Goal: Task Accomplishment & Management: Manage account settings

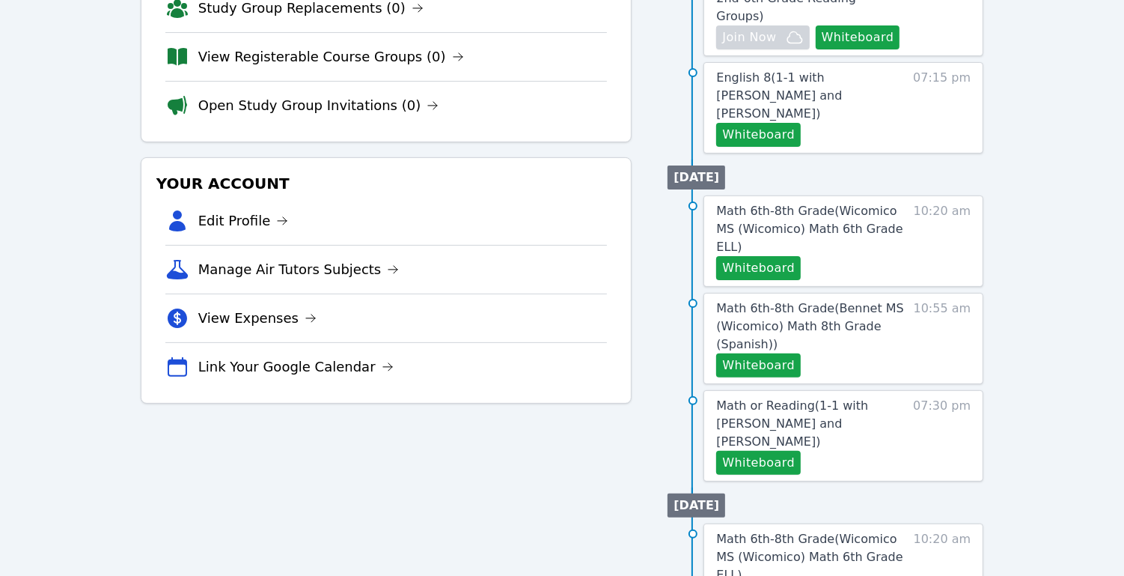
scroll to position [286, 0]
click at [751, 256] on button "Whiteboard" at bounding box center [758, 268] width 85 height 24
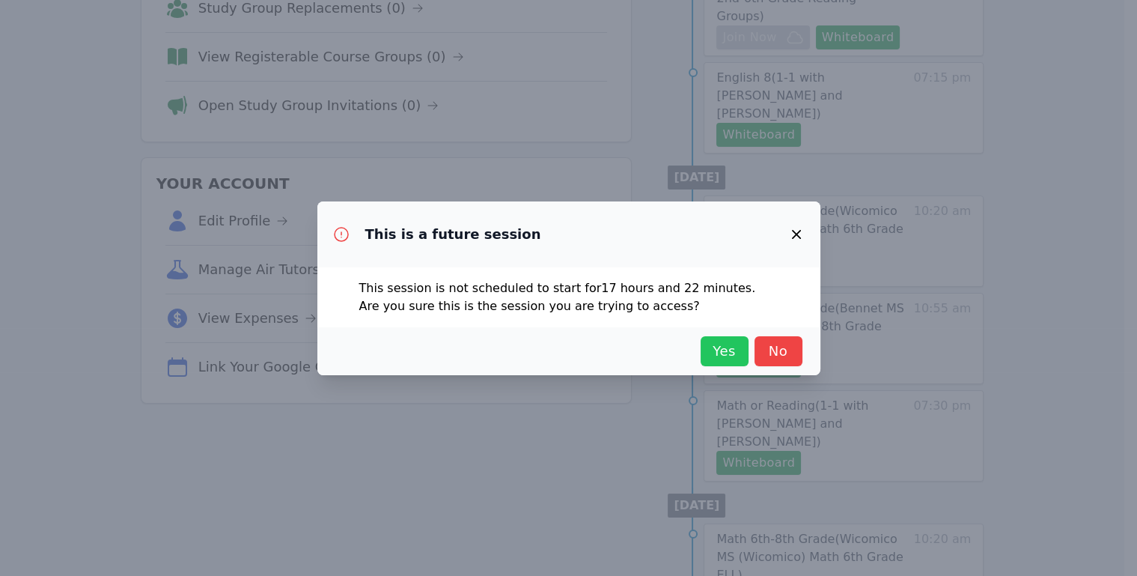
click at [704, 349] on button "Yes" at bounding box center [725, 351] width 48 height 30
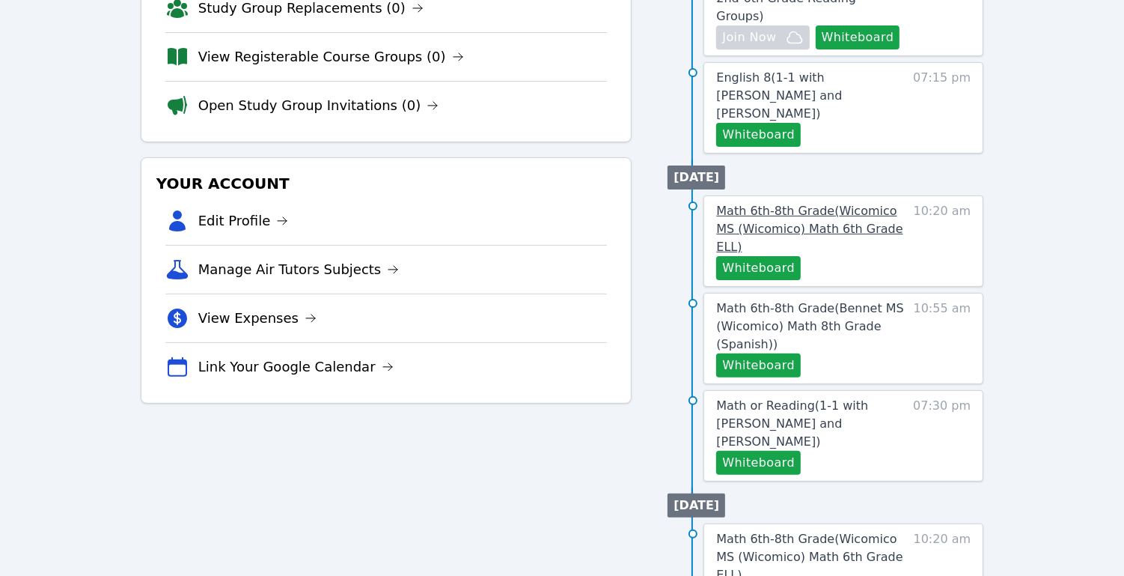
click at [833, 202] on link "Math 6th-8th Grade ( Wicomico MS (Wicomico) Math 6th Grade ELL )" at bounding box center [811, 229] width 191 height 54
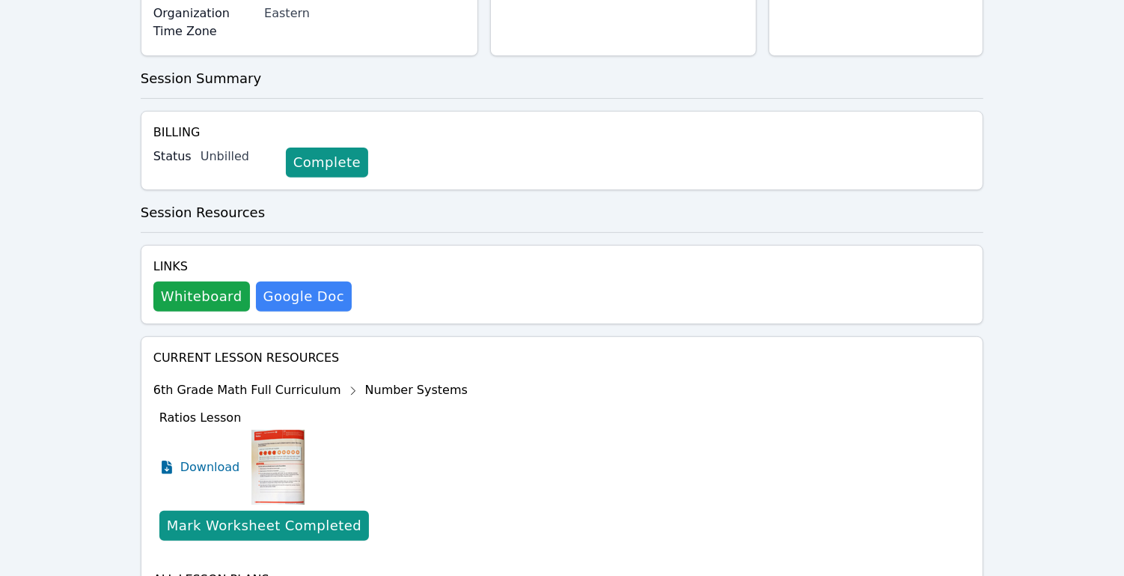
scroll to position [470, 0]
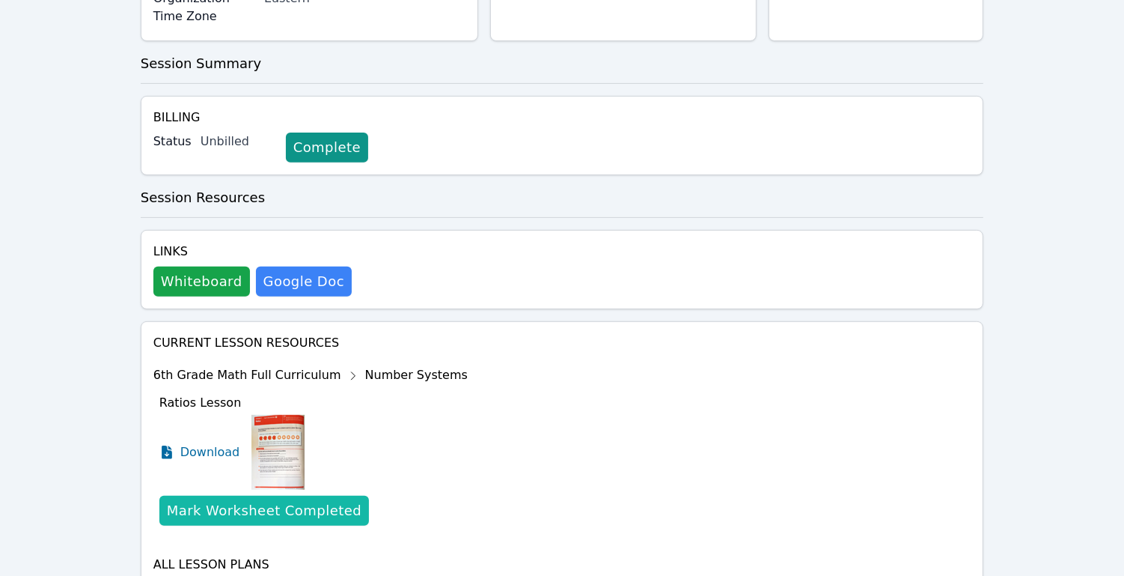
click at [277, 500] on div "Mark Worksheet Completed" at bounding box center [264, 510] width 195 height 21
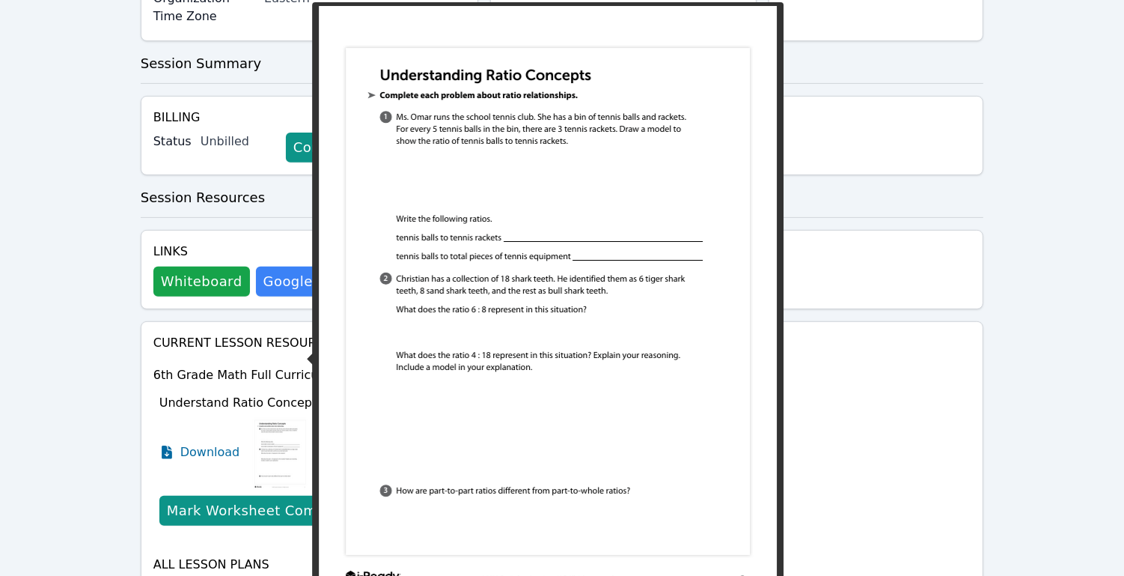
click at [283, 415] on img at bounding box center [281, 452] width 58 height 75
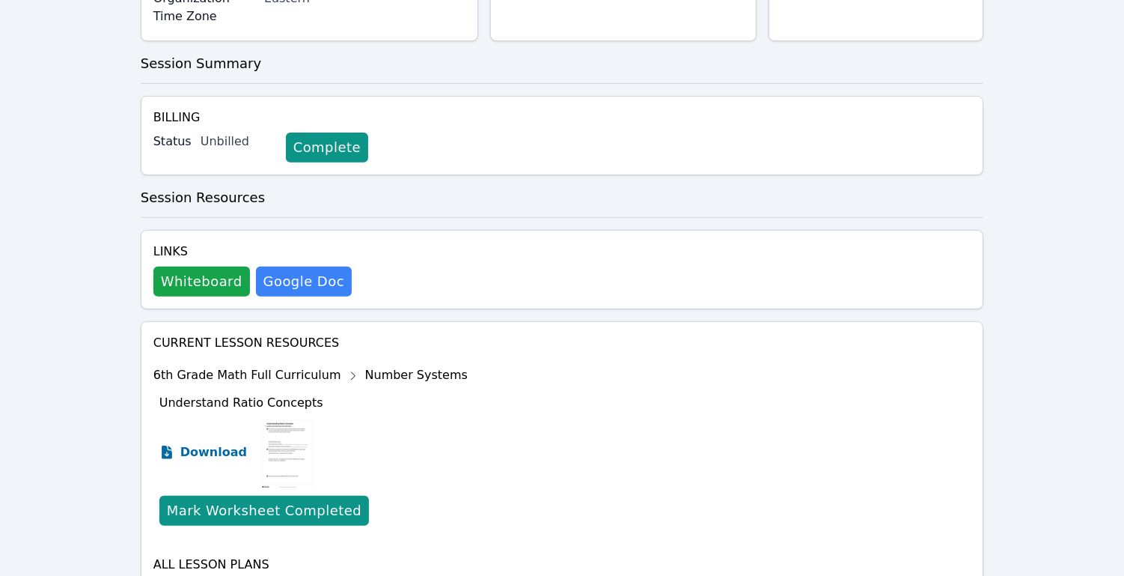
click at [213, 443] on span "Download" at bounding box center [213, 452] width 67 height 18
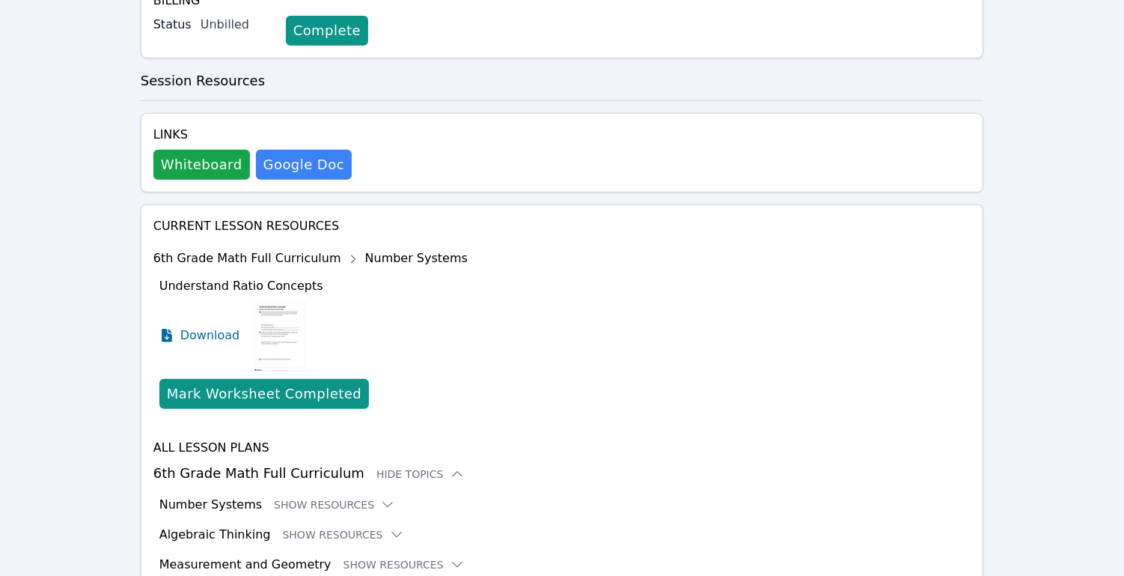
scroll to position [593, 0]
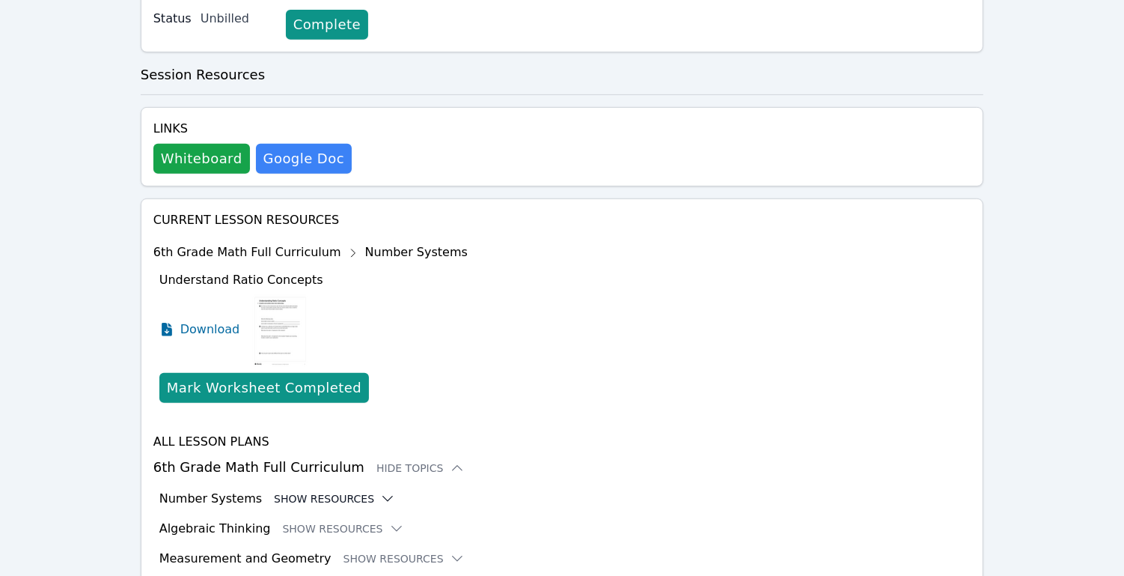
click at [344, 491] on button "Show Resources" at bounding box center [334, 498] width 121 height 15
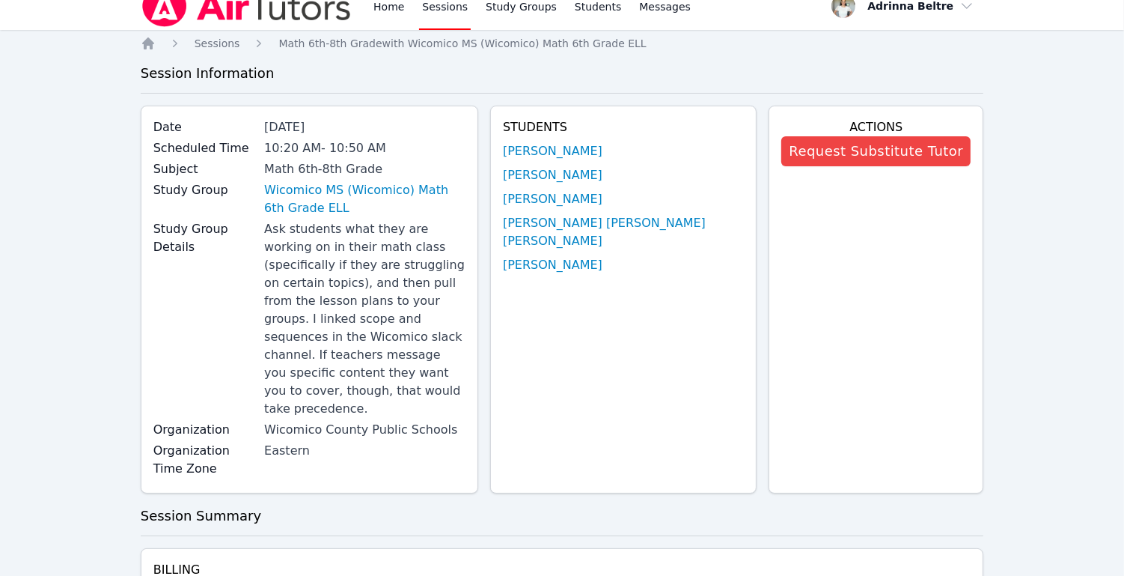
scroll to position [0, 0]
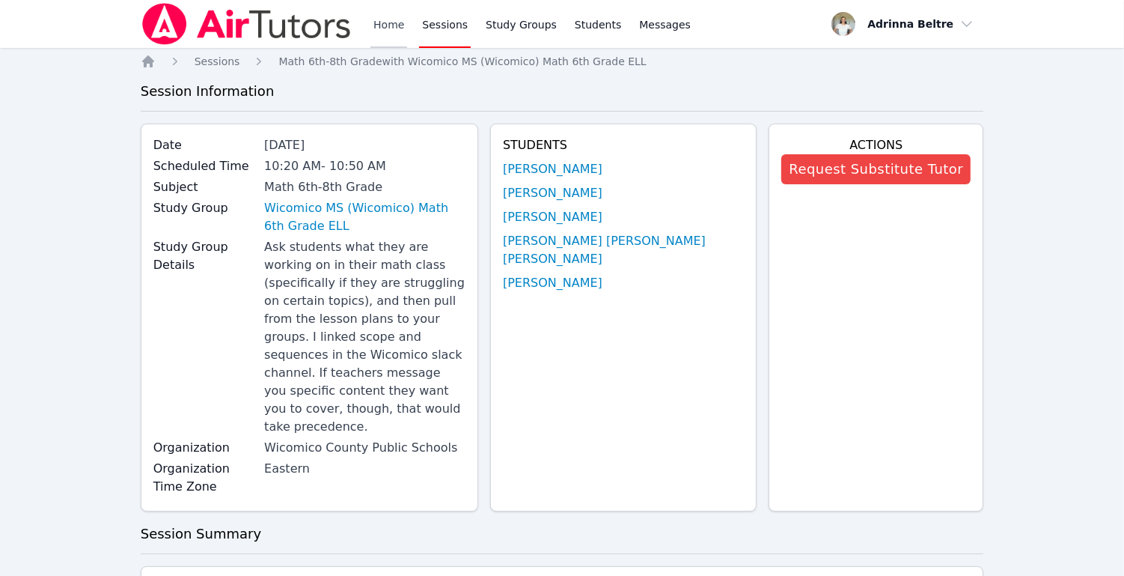
click at [380, 24] on link "Home" at bounding box center [389, 24] width 37 height 48
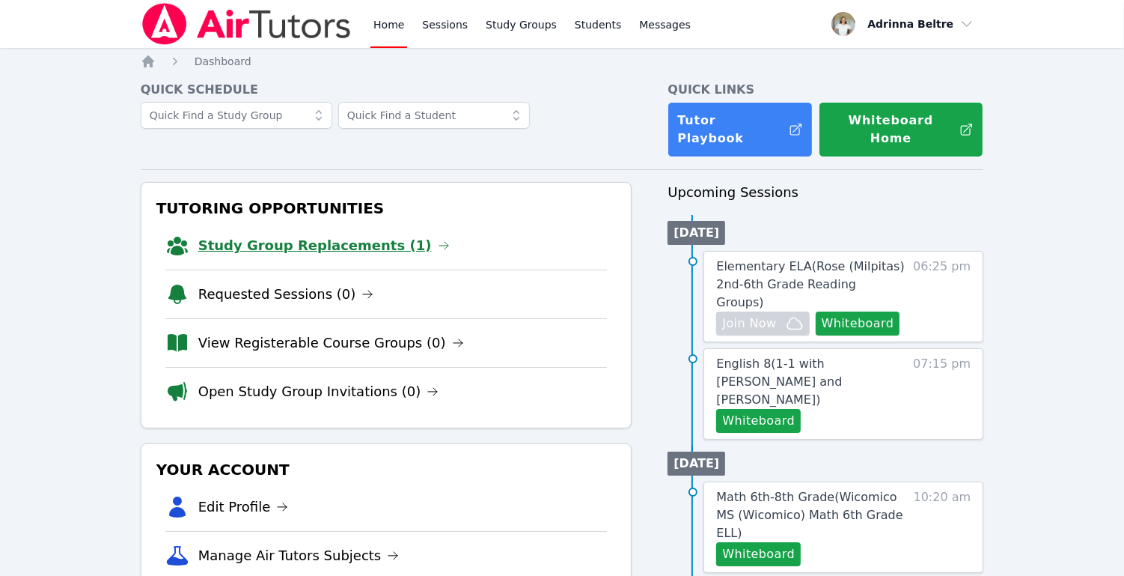
click at [361, 235] on link "Study Group Replacements (1)" at bounding box center [324, 245] width 252 height 21
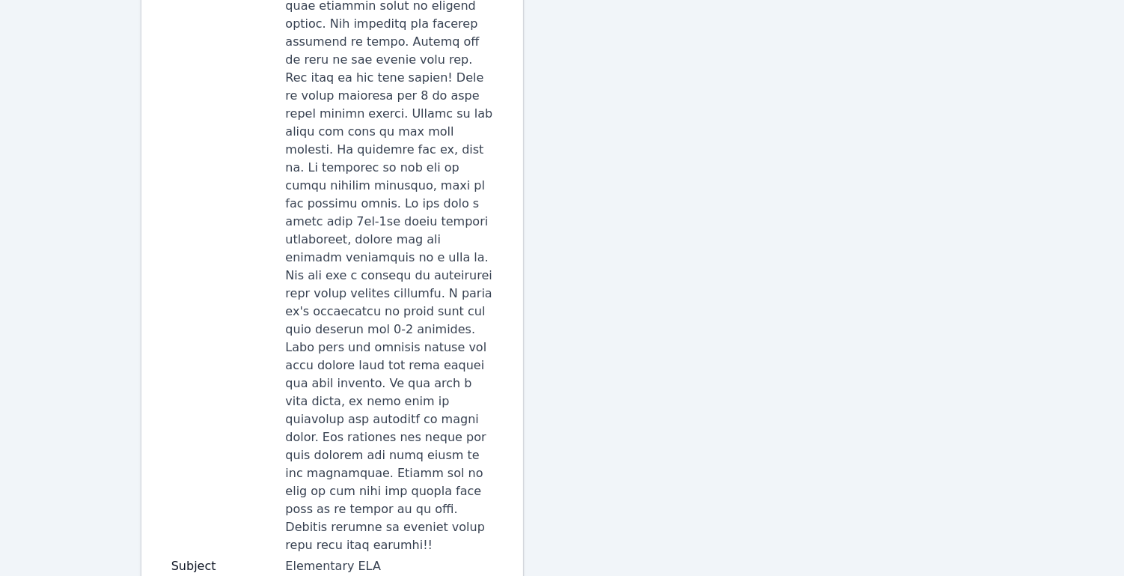
scroll to position [1129, 0]
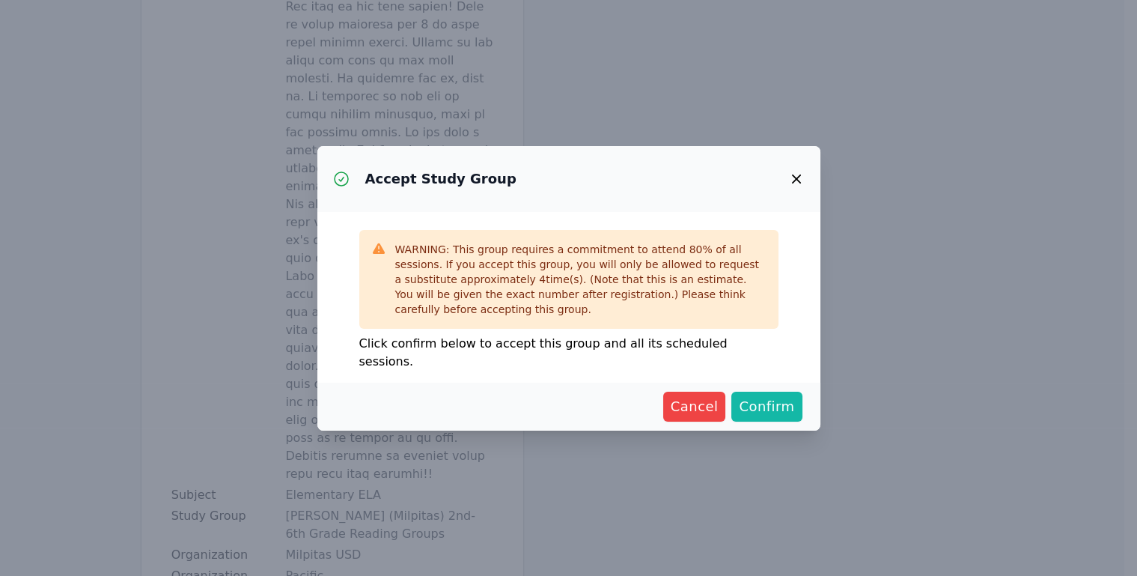
click at [770, 396] on span "Confirm" at bounding box center [766, 406] width 55 height 21
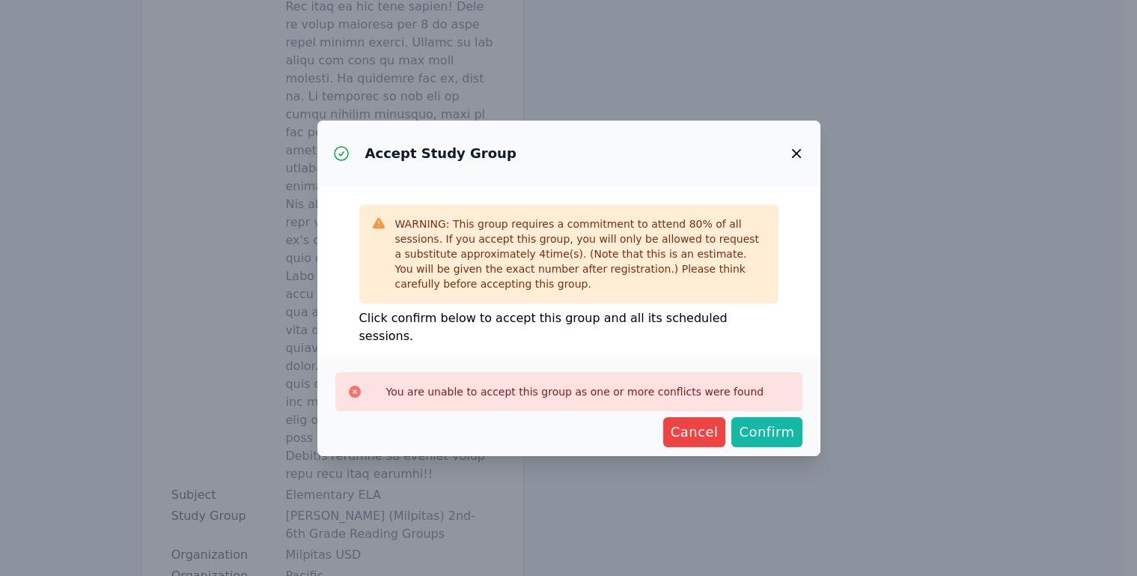
click at [757, 425] on span "Confirm" at bounding box center [766, 431] width 55 height 21
click at [794, 158] on icon "button" at bounding box center [795, 153] width 9 height 9
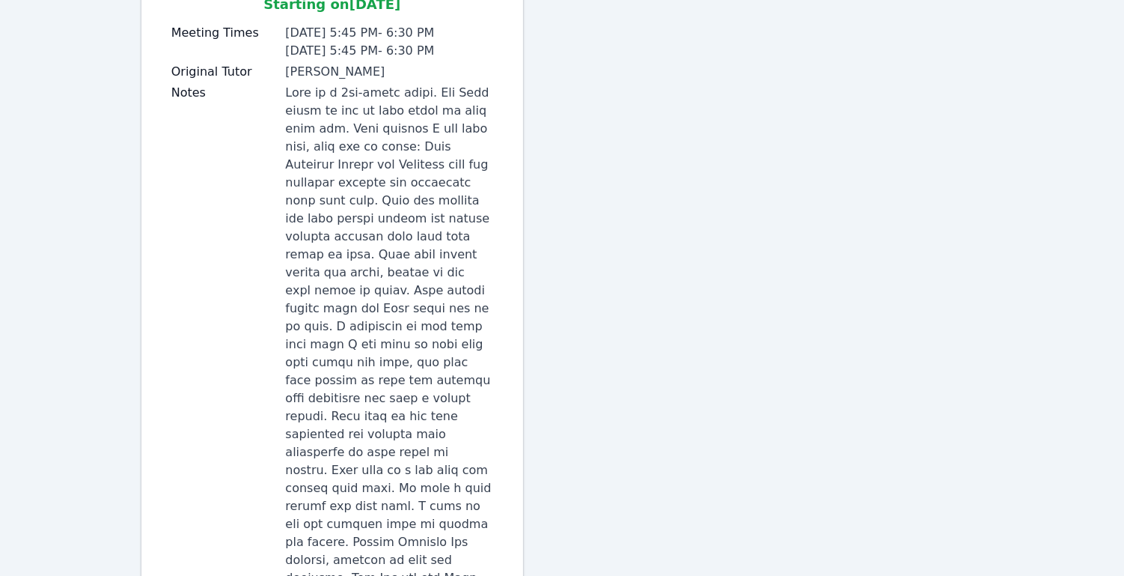
scroll to position [0, 0]
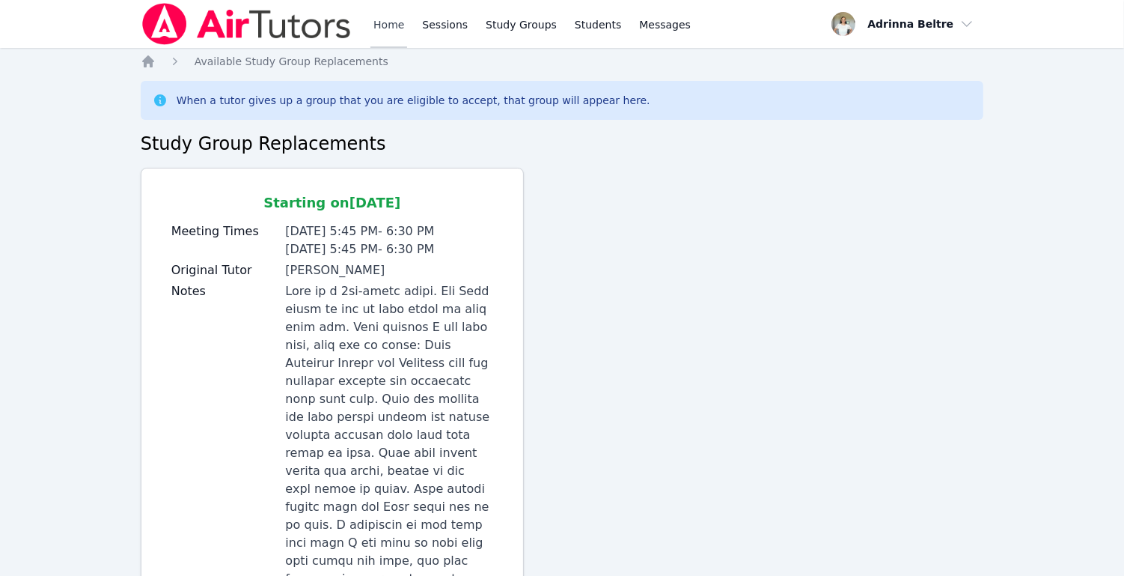
click at [394, 28] on link "Home" at bounding box center [389, 24] width 37 height 48
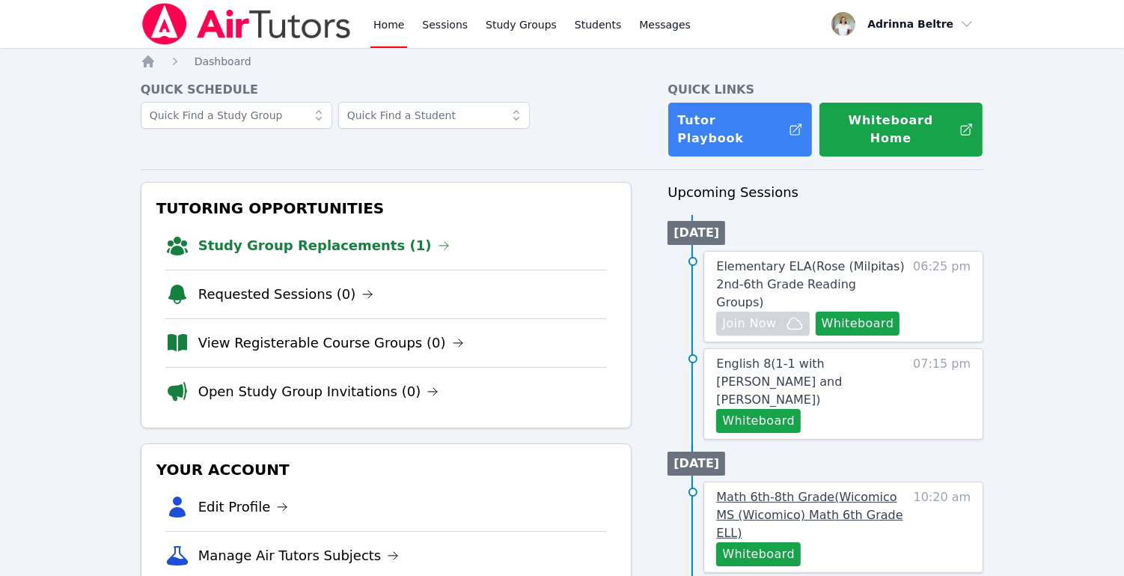
click at [809, 490] on span "Math 6th-8th Grade ( Wicomico MS (Wicomico) Math 6th Grade ELL )" at bounding box center [809, 515] width 186 height 50
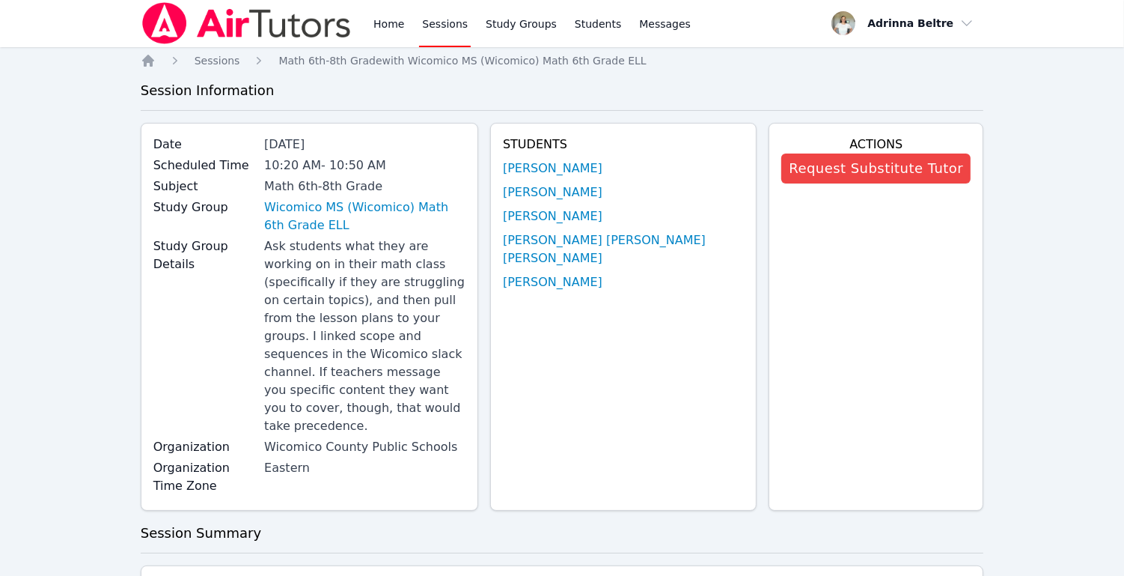
scroll to position [171, 0]
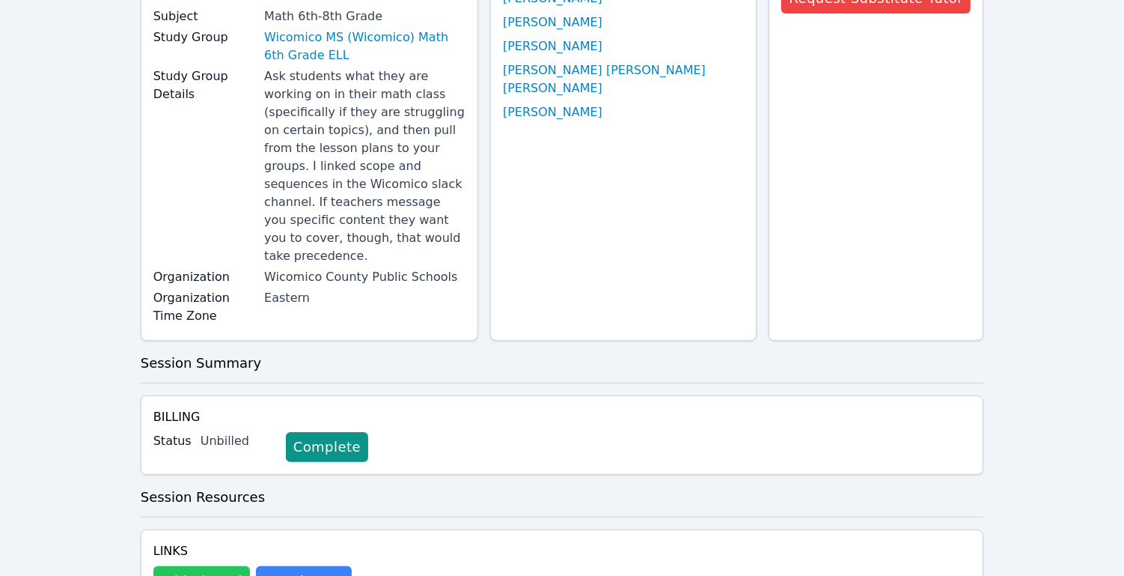
click at [211, 566] on button "Whiteboard" at bounding box center [201, 581] width 97 height 30
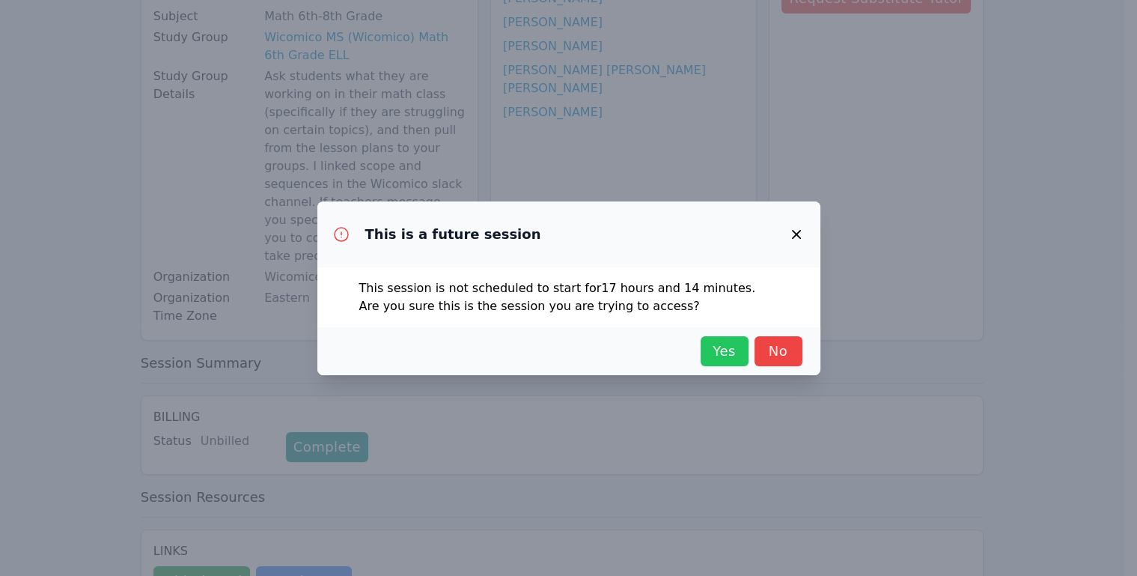
click at [746, 359] on button "Yes" at bounding box center [725, 351] width 48 height 30
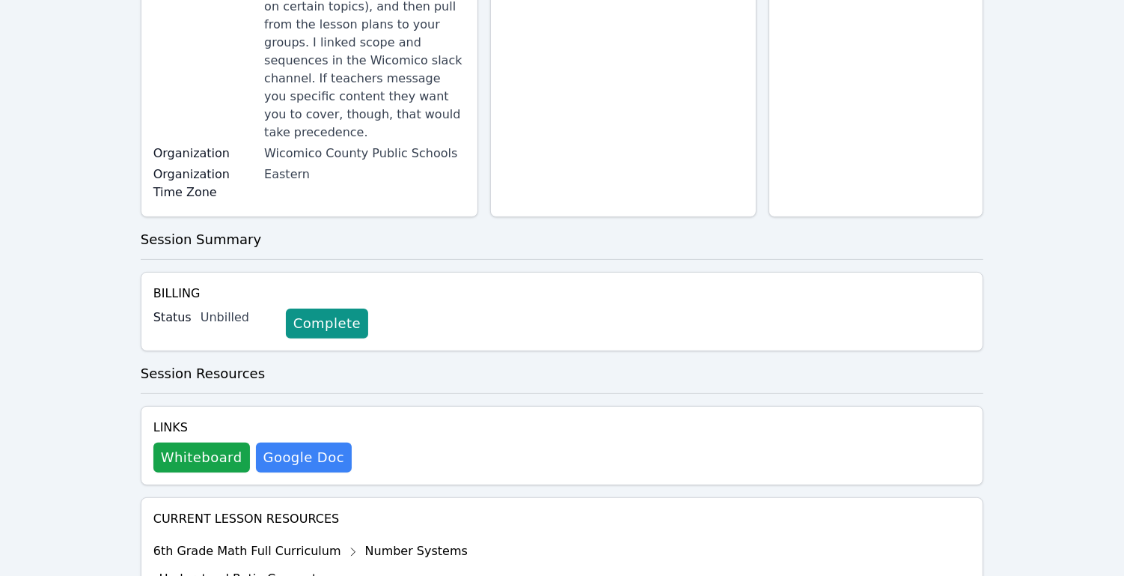
scroll to position [470, 0]
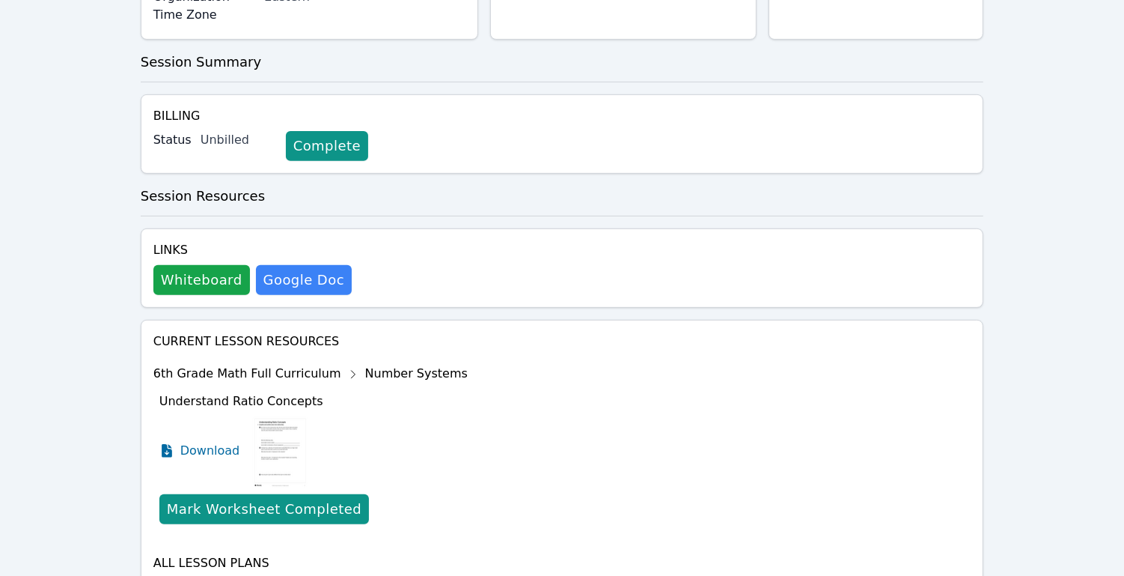
scroll to position [593, 0]
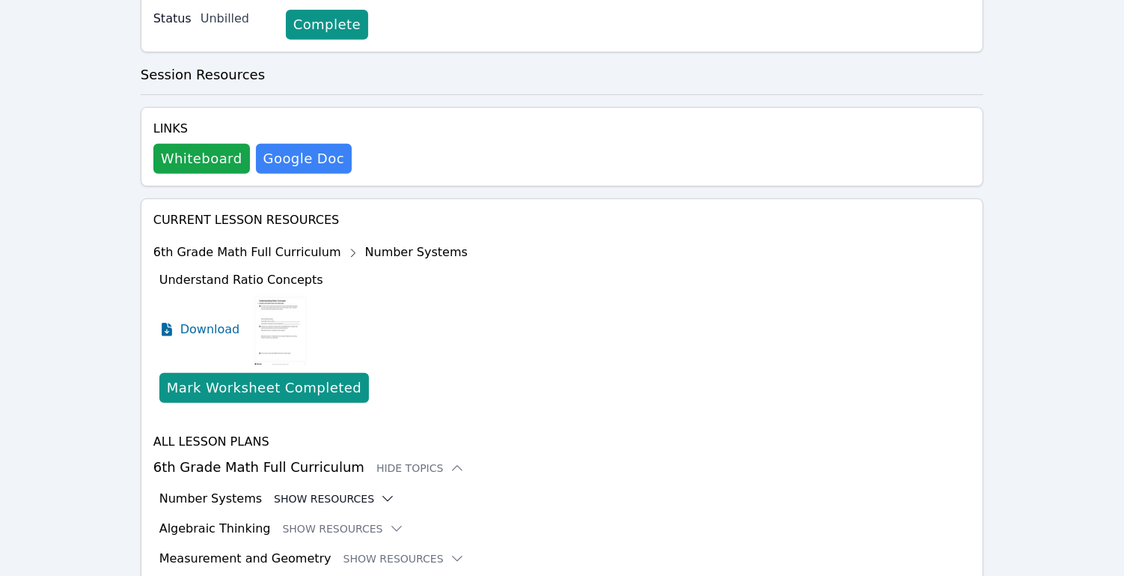
click at [344, 491] on button "Show Resources" at bounding box center [334, 498] width 121 height 15
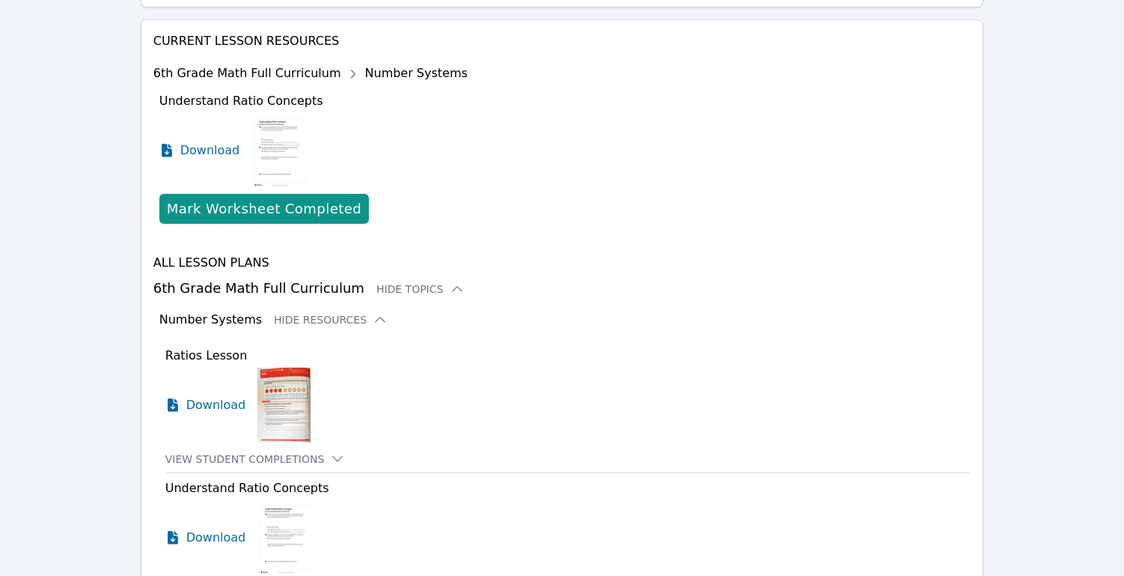
scroll to position [1004, 0]
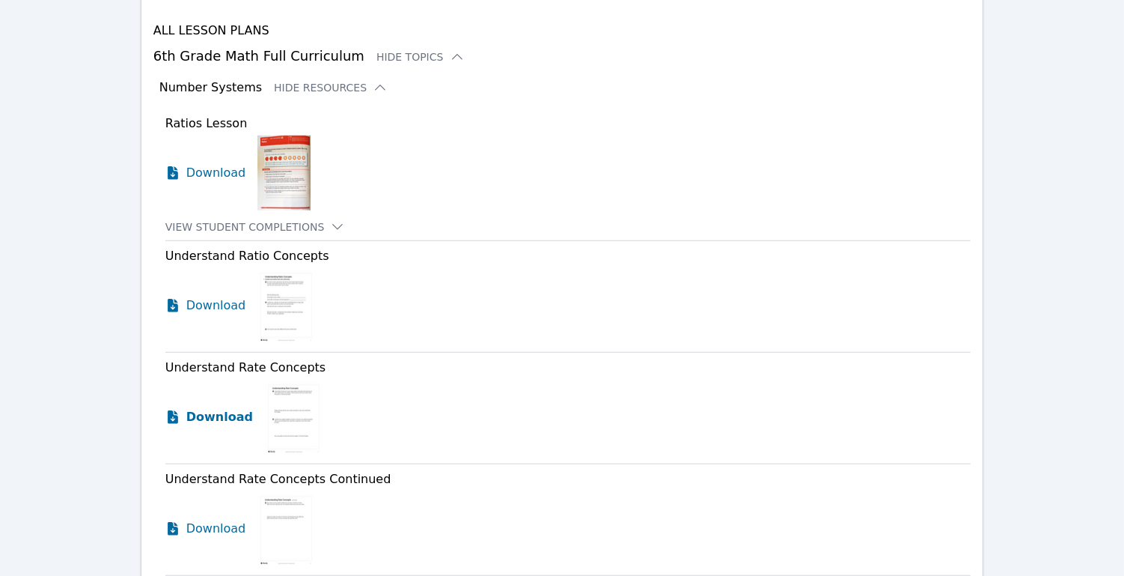
click at [193, 408] on span "Download" at bounding box center [219, 417] width 67 height 18
click at [205, 520] on span "Download" at bounding box center [219, 529] width 67 height 18
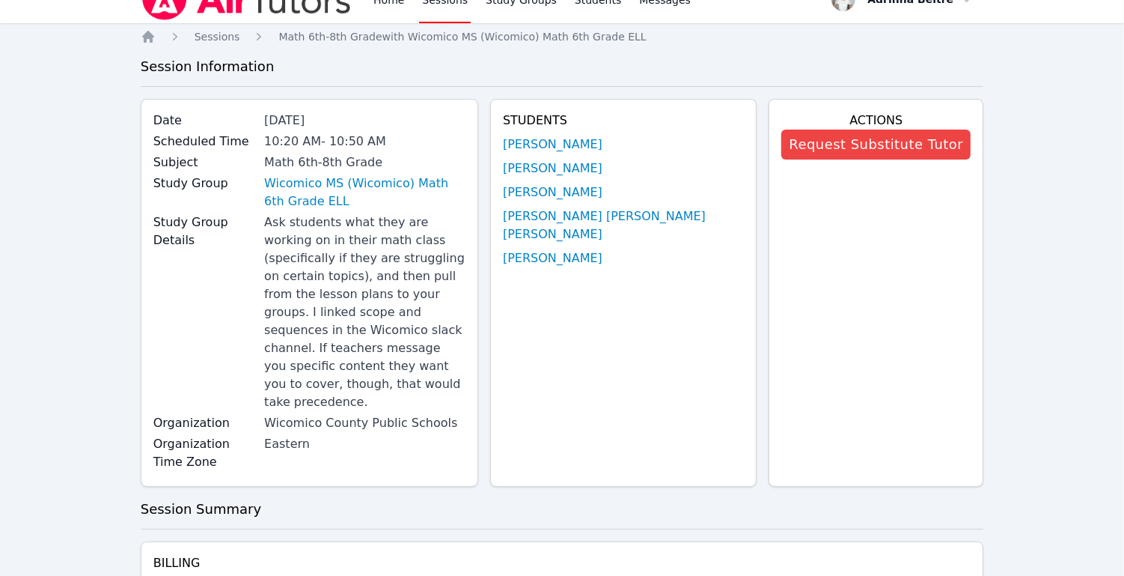
scroll to position [0, 0]
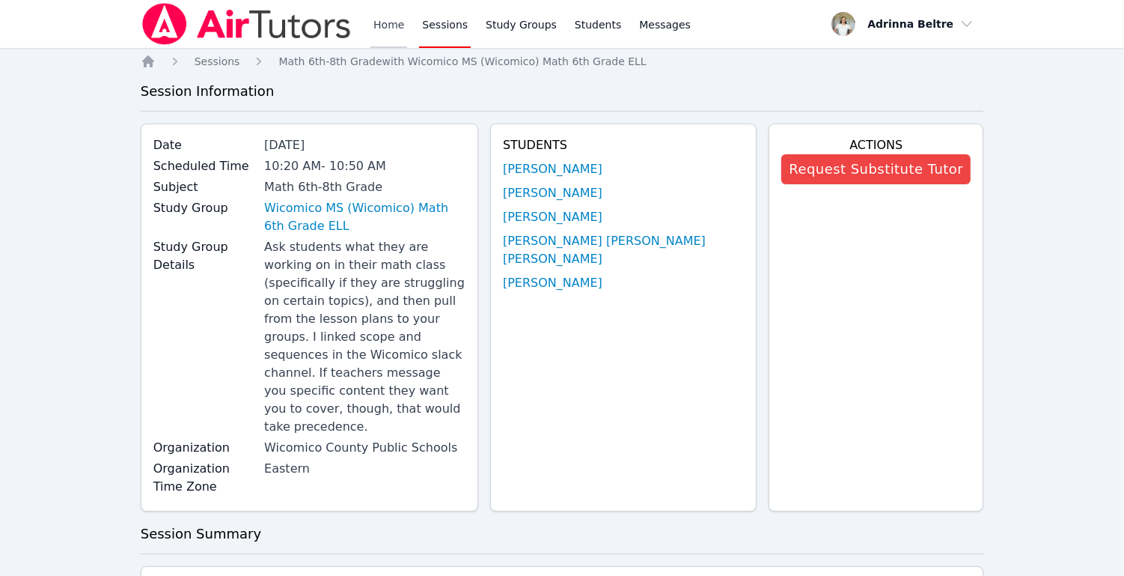
click at [383, 25] on link "Home" at bounding box center [389, 24] width 37 height 48
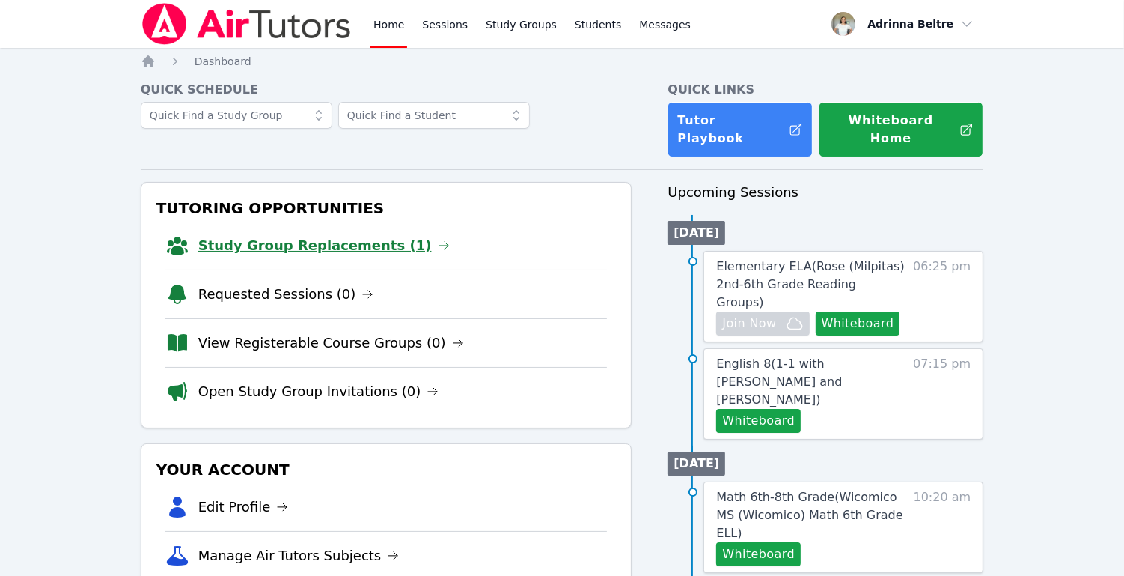
click at [350, 235] on link "Study Group Replacements (1)" at bounding box center [324, 245] width 252 height 21
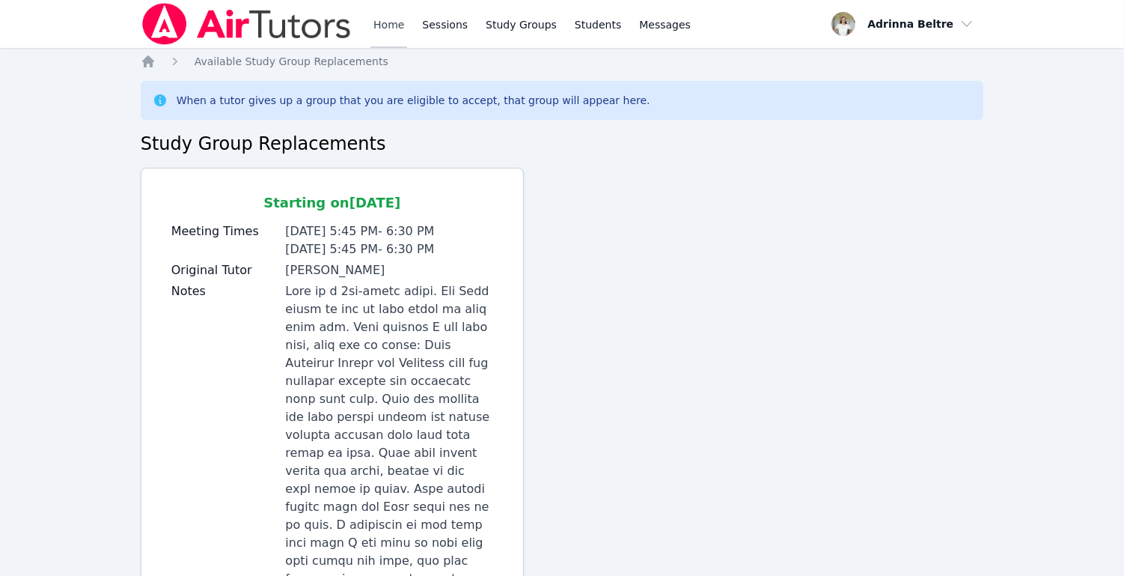
click at [392, 31] on link "Home" at bounding box center [389, 24] width 37 height 48
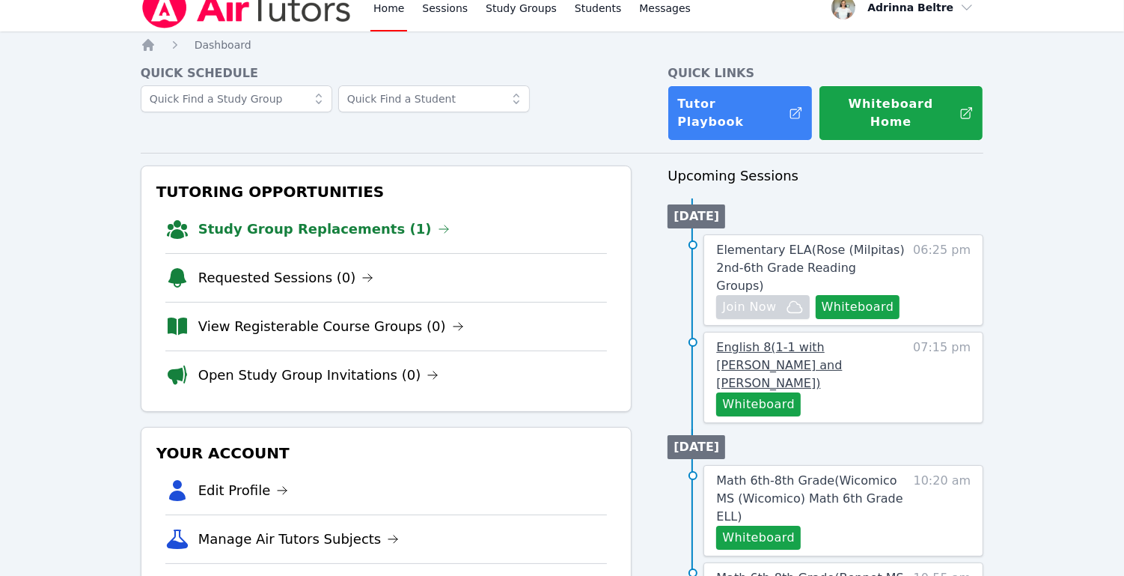
scroll to position [34, 0]
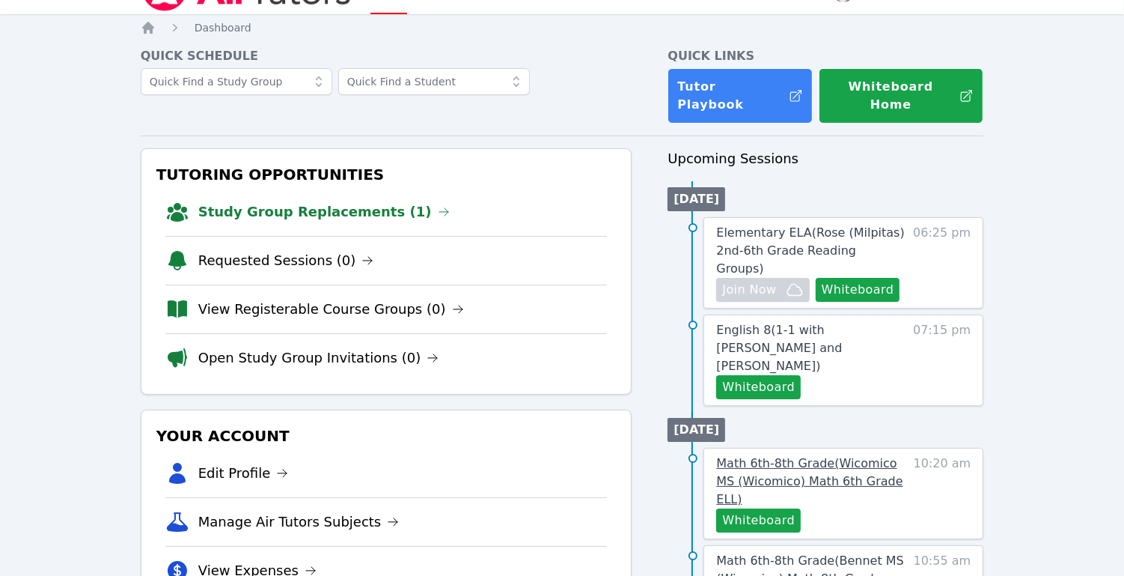
click at [774, 456] on span "Math 6th-8th Grade ( Wicomico MS (Wicomico) Math 6th Grade ELL )" at bounding box center [809, 481] width 186 height 50
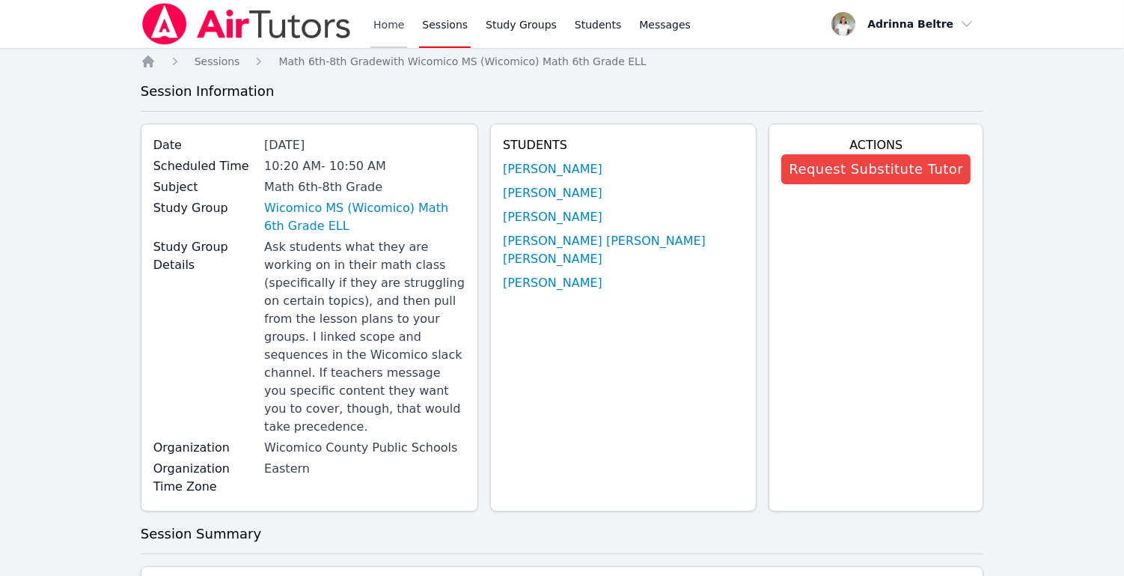
click at [383, 18] on link "Home" at bounding box center [389, 24] width 37 height 48
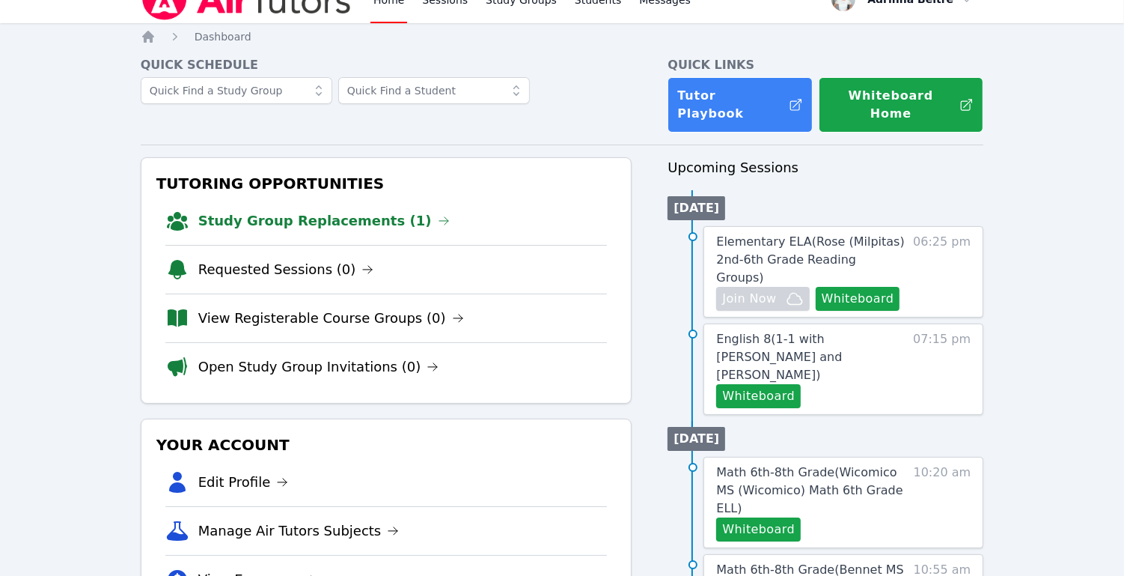
scroll to position [28, 0]
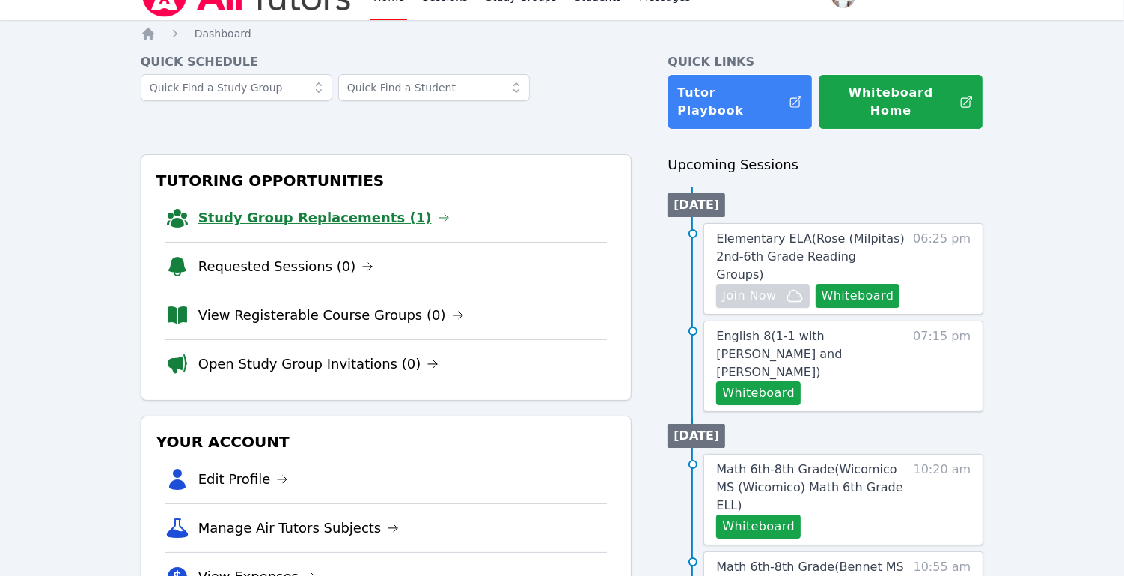
click at [346, 207] on link "Study Group Replacements (1)" at bounding box center [324, 217] width 252 height 21
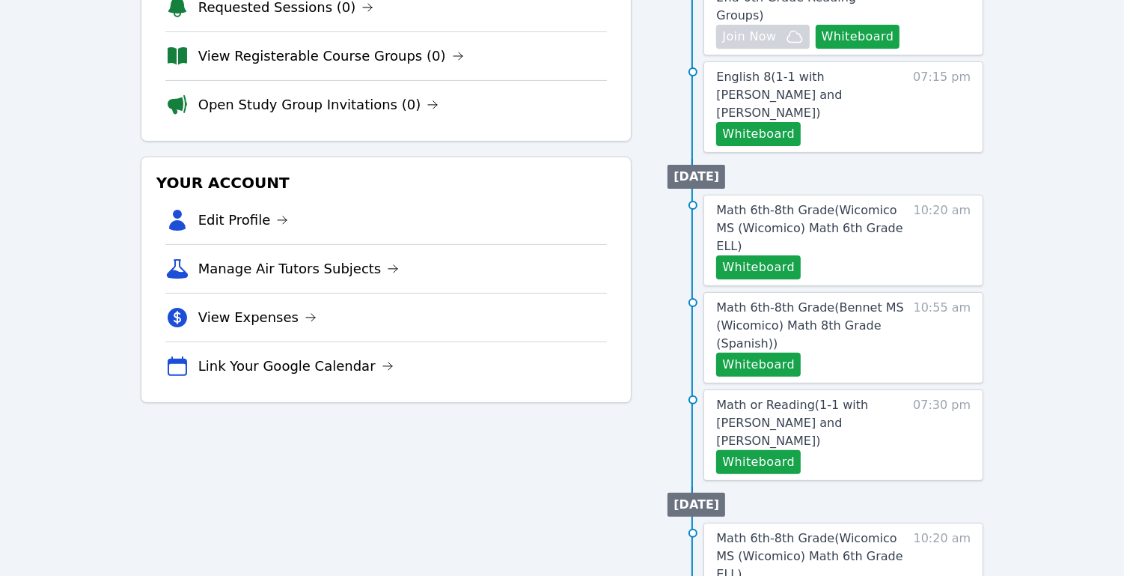
scroll to position [397, 0]
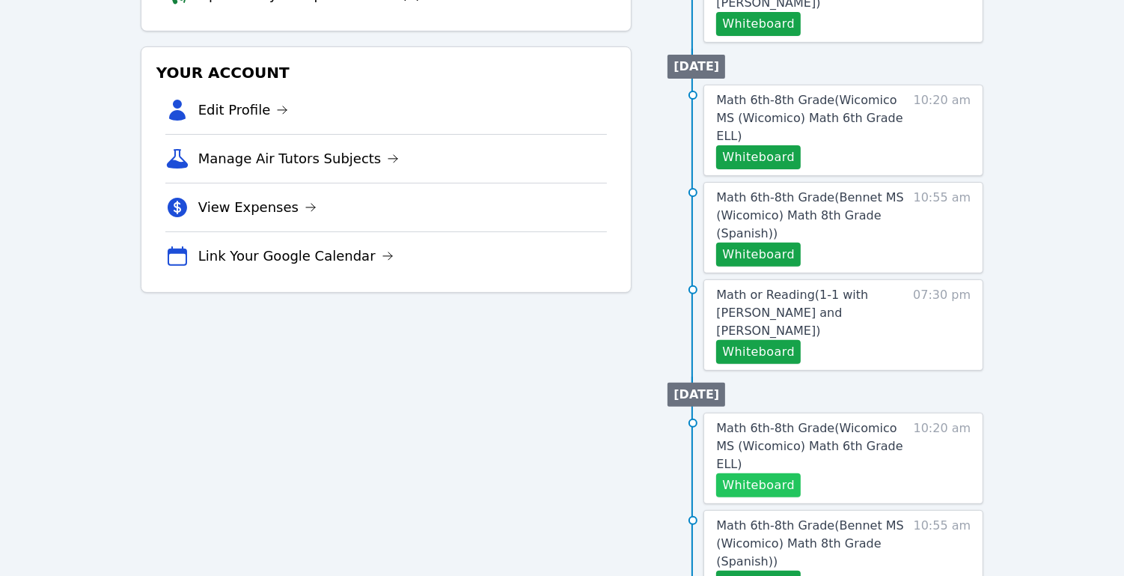
click at [775, 473] on button "Whiteboard" at bounding box center [758, 485] width 85 height 24
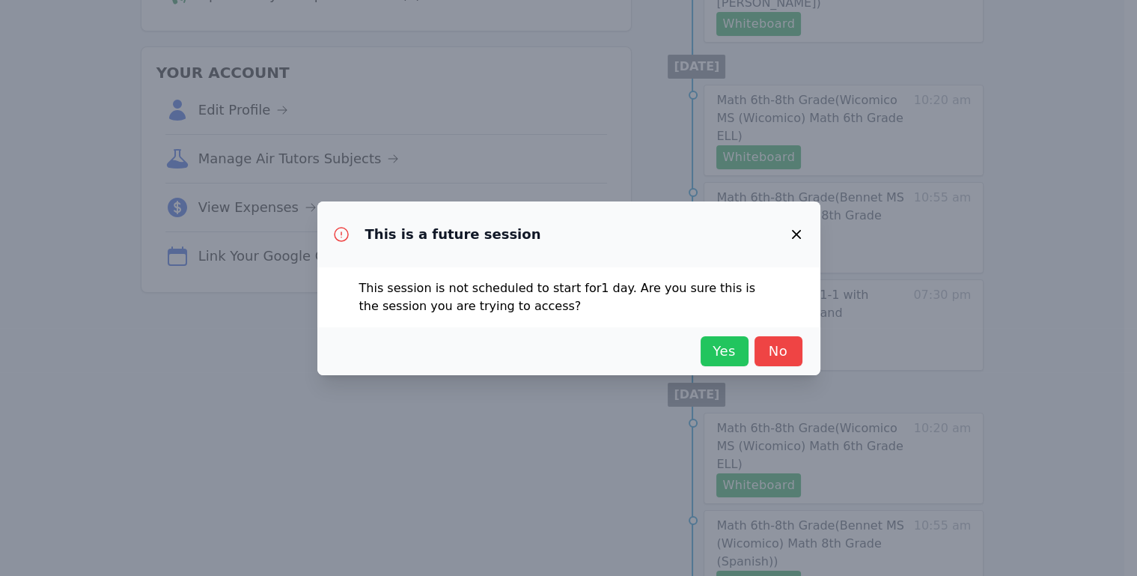
click at [704, 351] on button "Yes" at bounding box center [725, 351] width 48 height 30
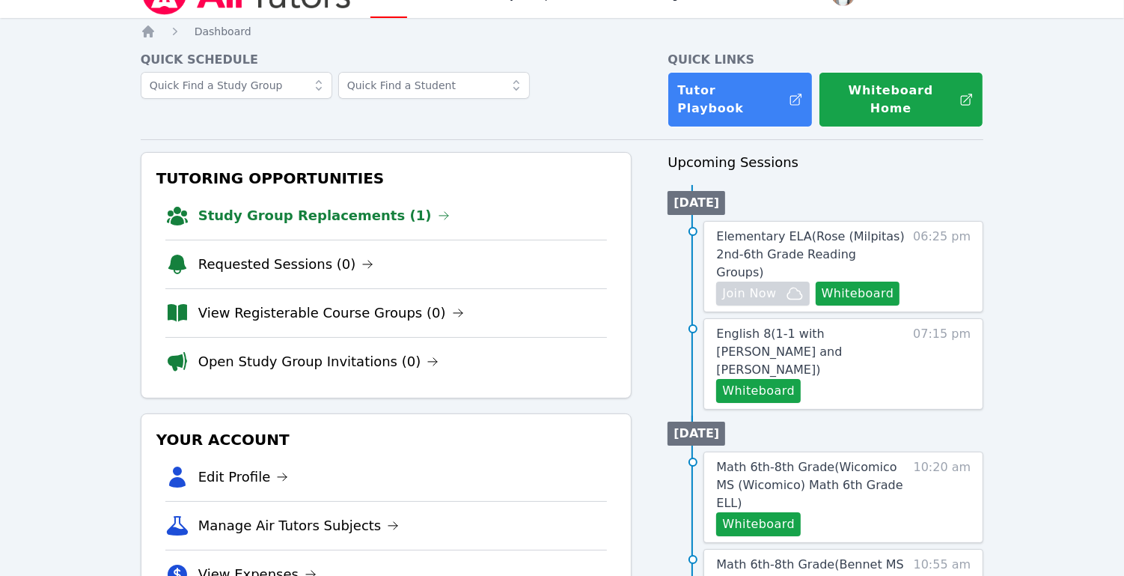
scroll to position [134, 0]
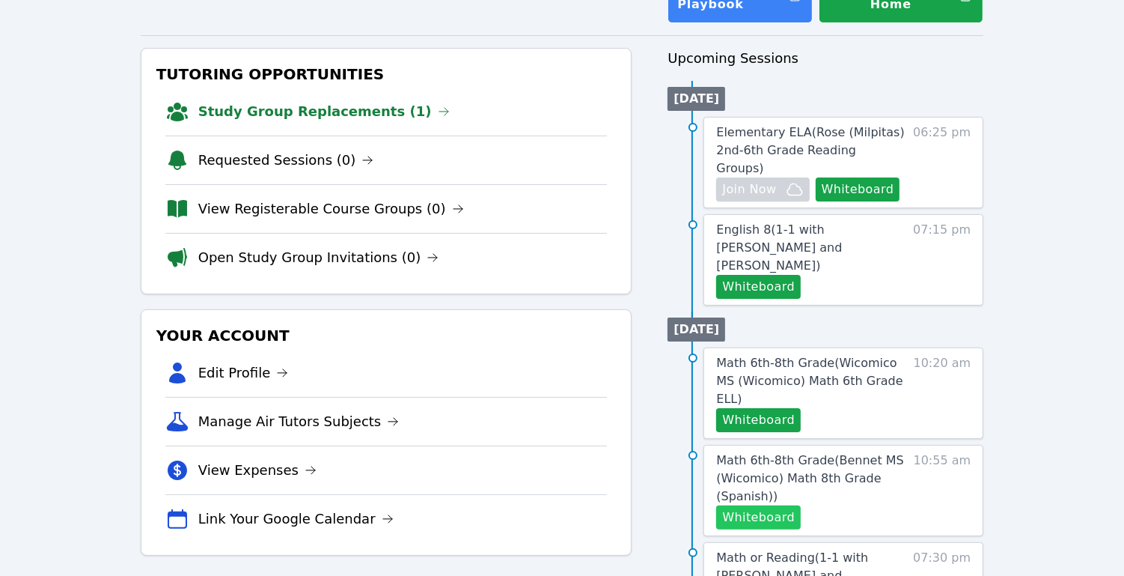
click at [776, 505] on button "Whiteboard" at bounding box center [758, 517] width 85 height 24
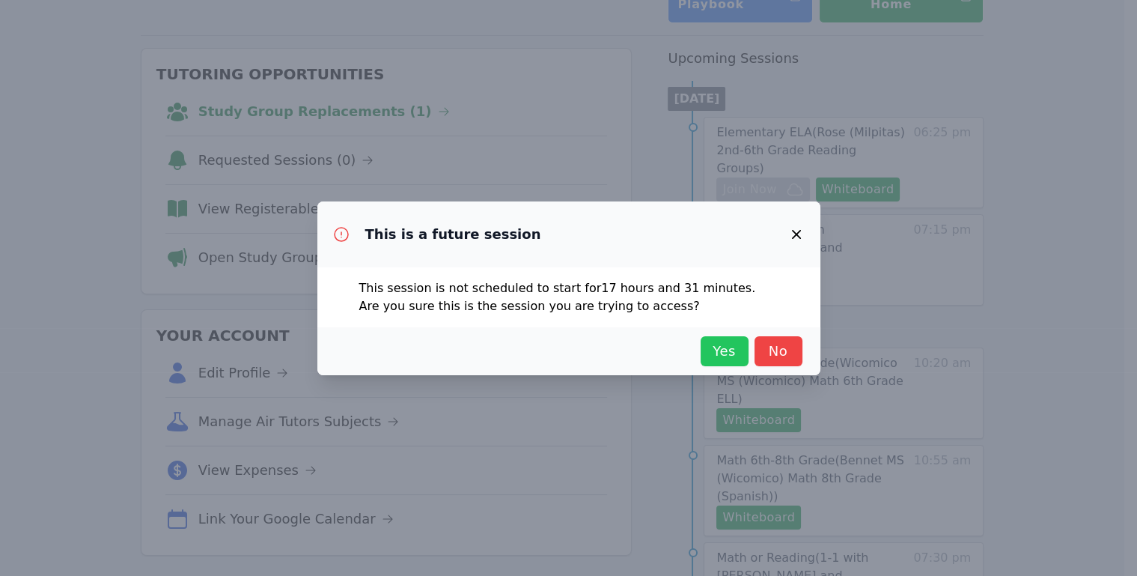
click at [719, 357] on span "Yes" at bounding box center [724, 351] width 33 height 21
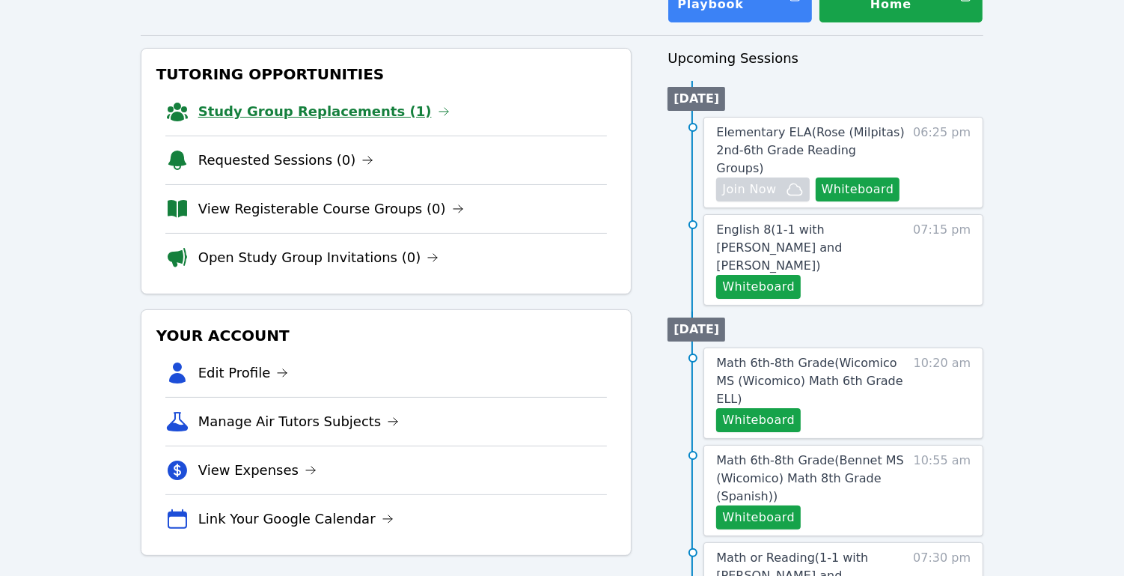
click at [317, 101] on link "Study Group Replacements (1)" at bounding box center [324, 111] width 252 height 21
click at [867, 451] on link "Math 6th-8th Grade ( Bennet MS (Wicomico) Math 8th Grade (Spanish) )" at bounding box center [811, 478] width 191 height 54
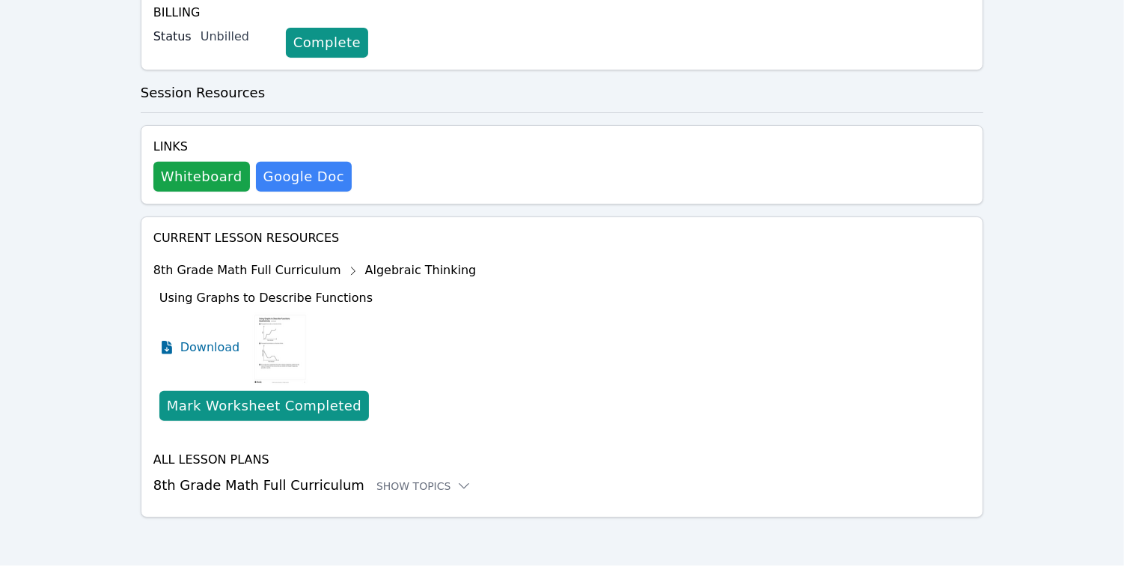
scroll to position [507, 0]
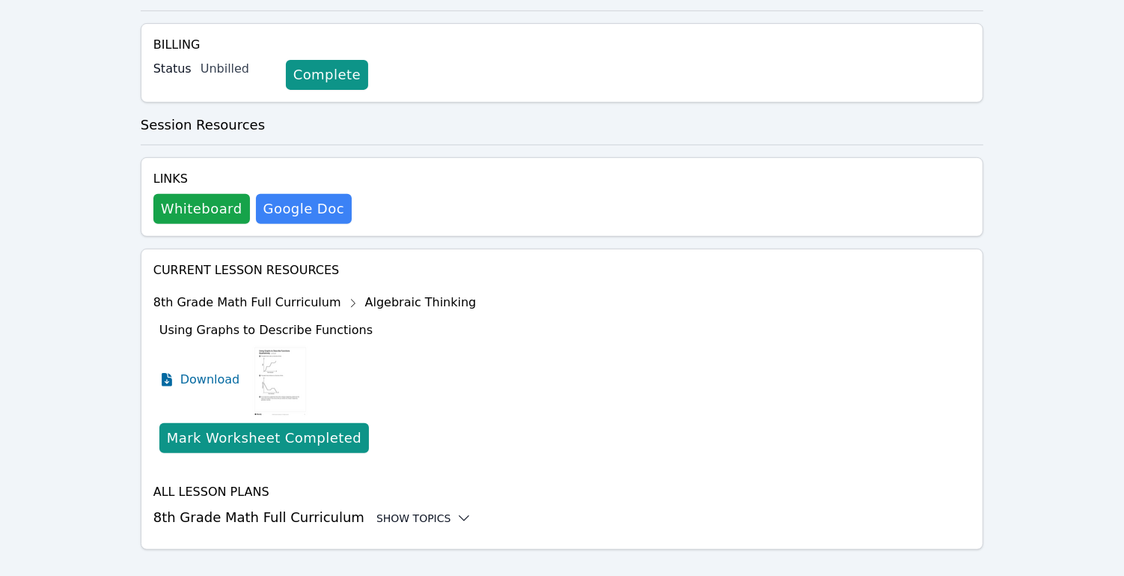
click at [403, 511] on div "Show Topics" at bounding box center [425, 518] width 96 height 15
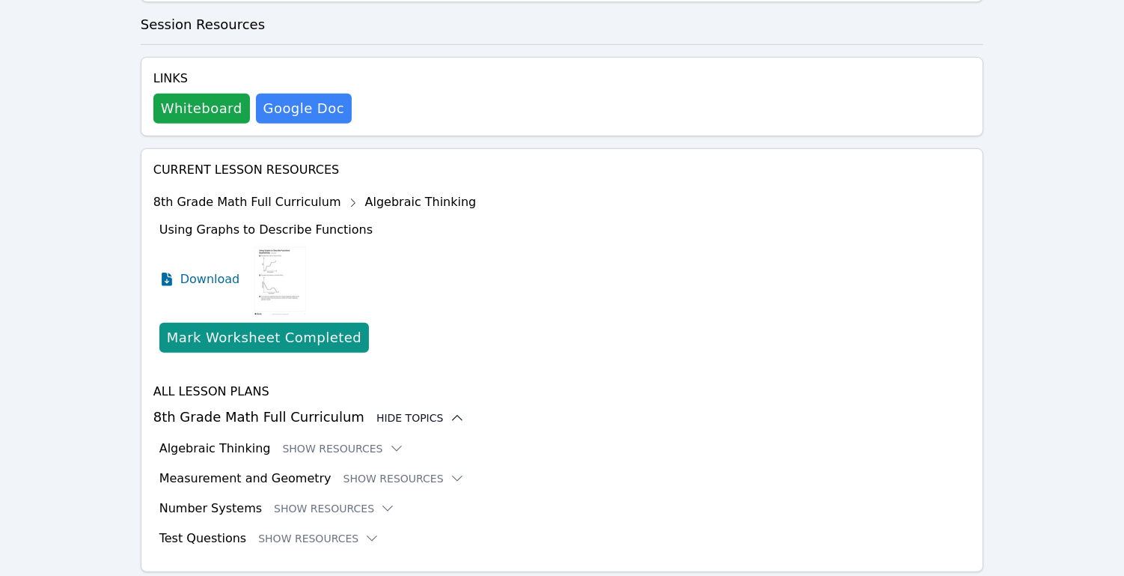
scroll to position [630, 0]
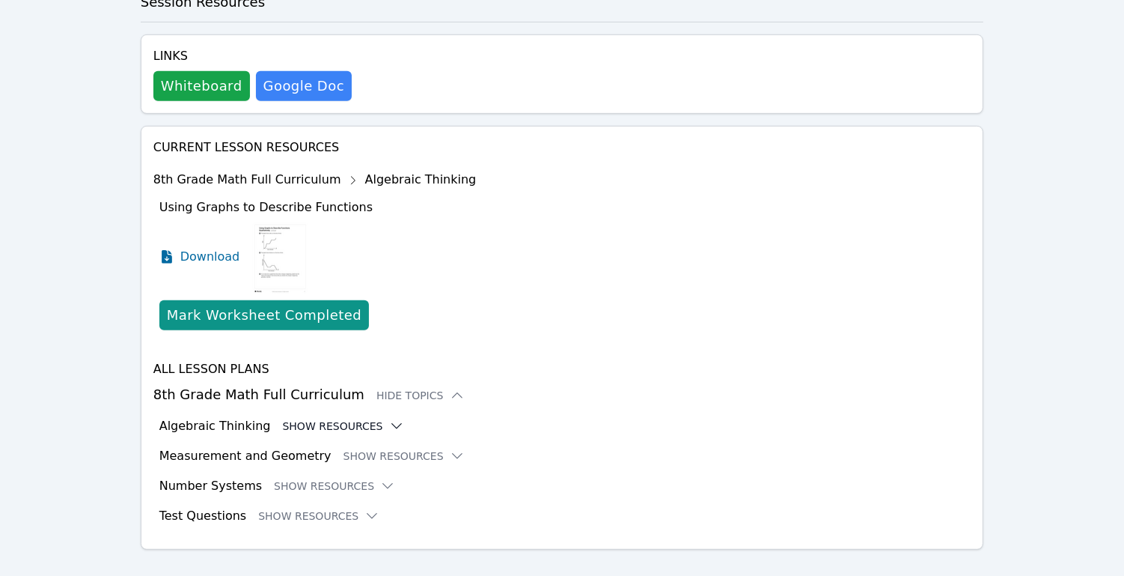
click at [333, 418] on button "Show Resources" at bounding box center [343, 425] width 121 height 15
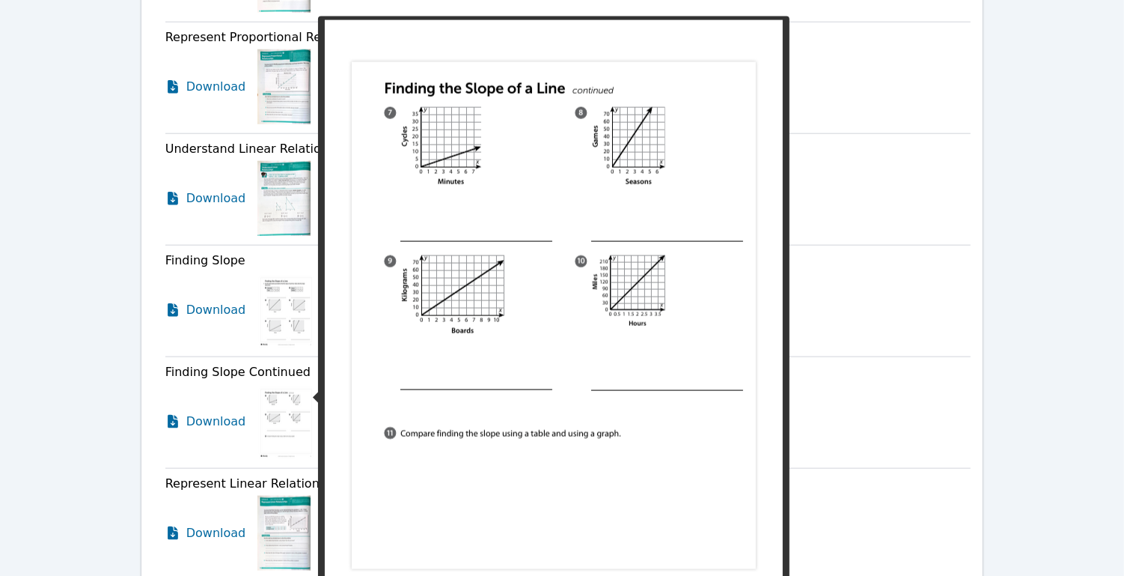
scroll to position [1536, 0]
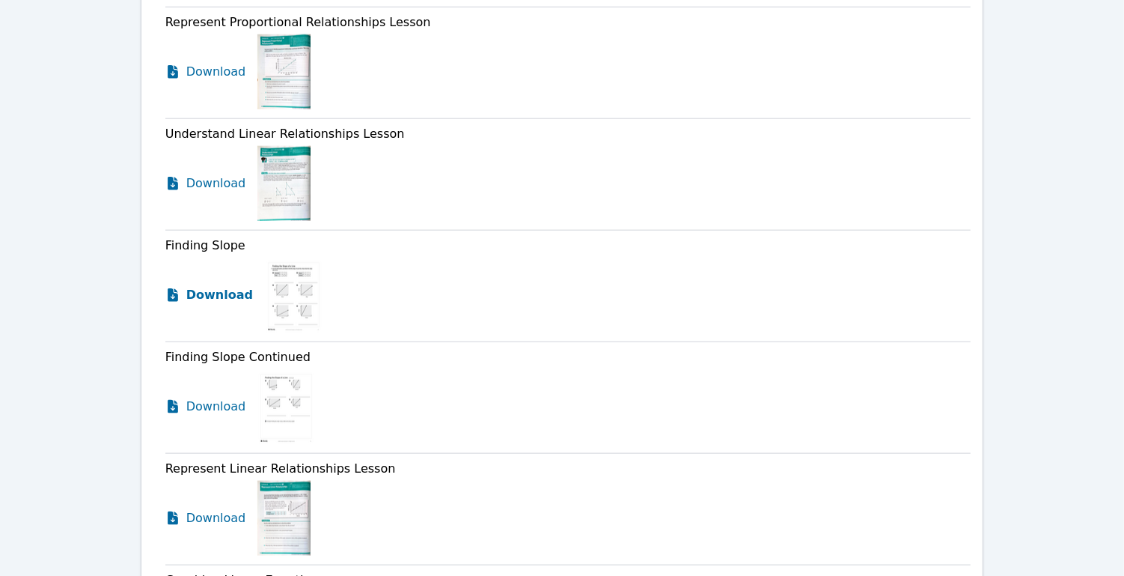
click at [193, 286] on span "Download" at bounding box center [219, 295] width 67 height 18
click at [204, 398] on span "Download" at bounding box center [219, 407] width 67 height 18
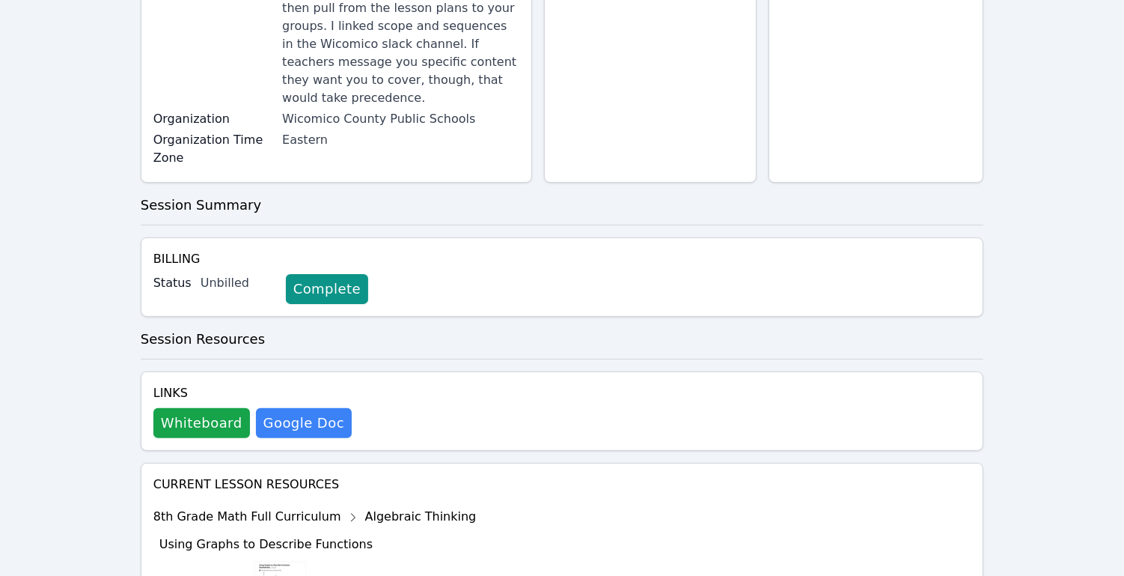
scroll to position [0, 0]
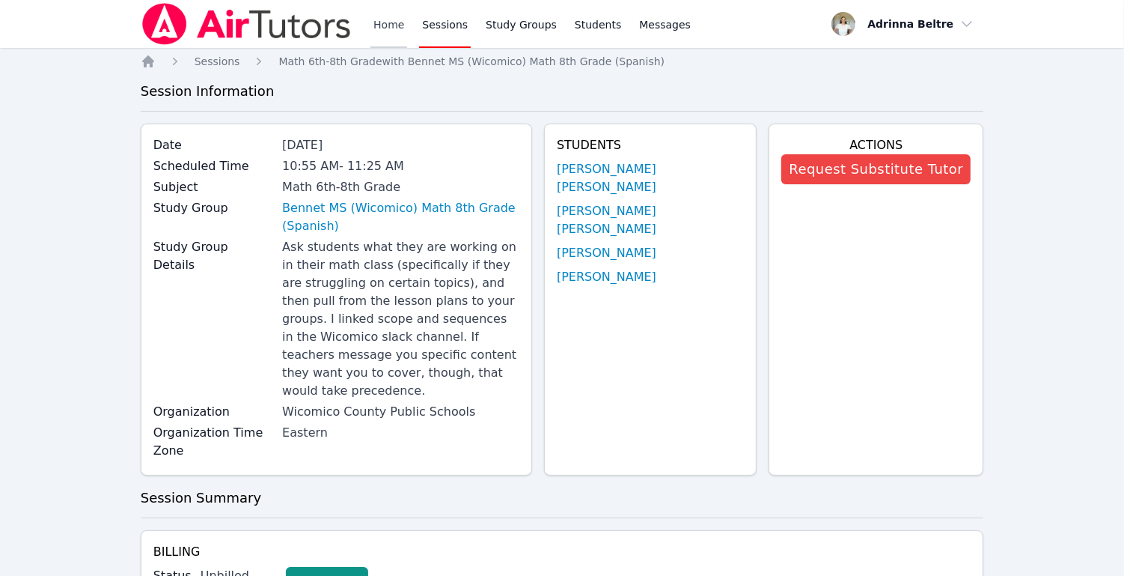
click at [392, 20] on link "Home" at bounding box center [389, 24] width 37 height 48
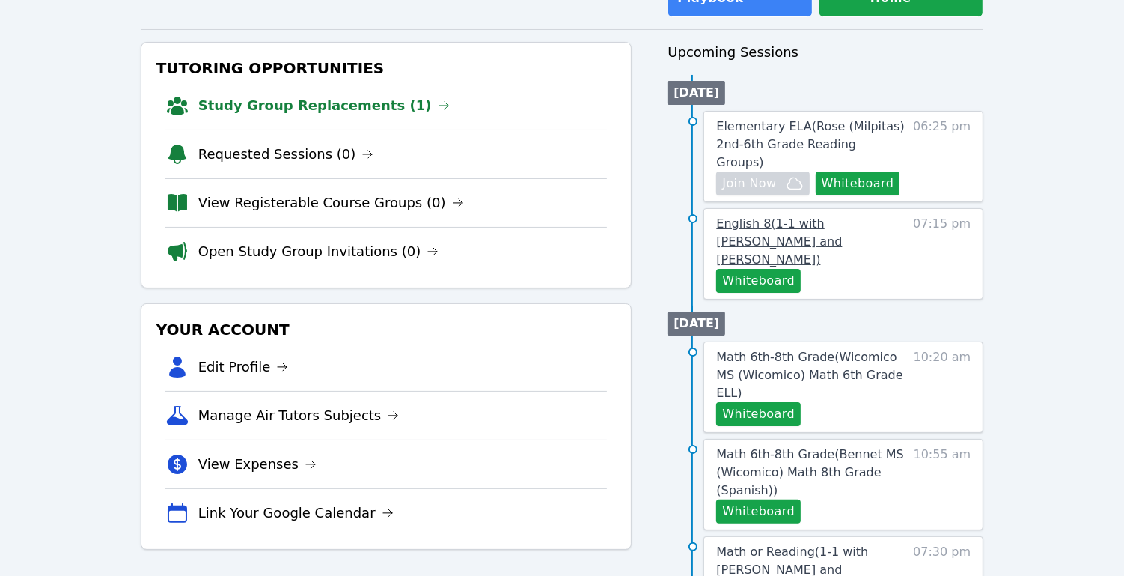
scroll to position [103, 0]
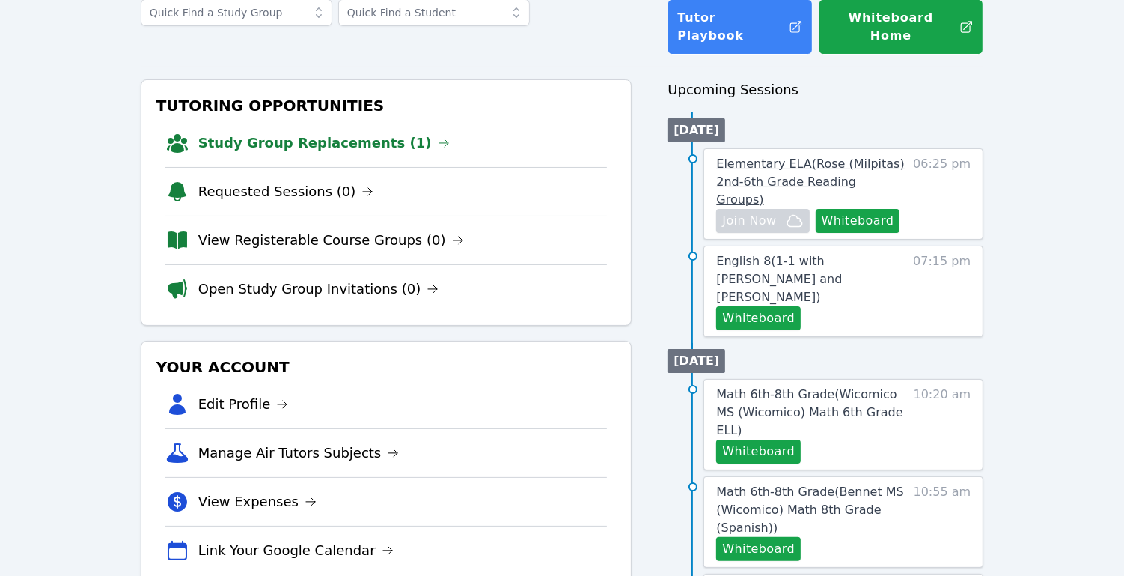
click at [811, 156] on span "Elementary ELA ( Rose (Milpitas) 2nd-6th Grade Reading Groups )" at bounding box center [810, 181] width 188 height 50
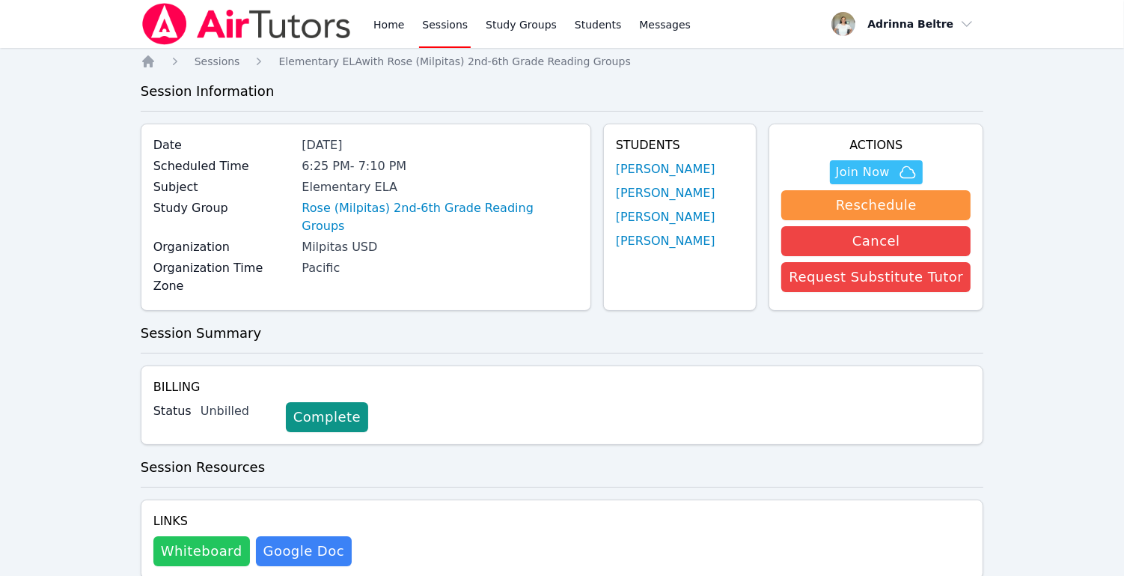
click at [197, 554] on button "Whiteboard" at bounding box center [201, 551] width 97 height 30
